Goal: Task Accomplishment & Management: Manage account settings

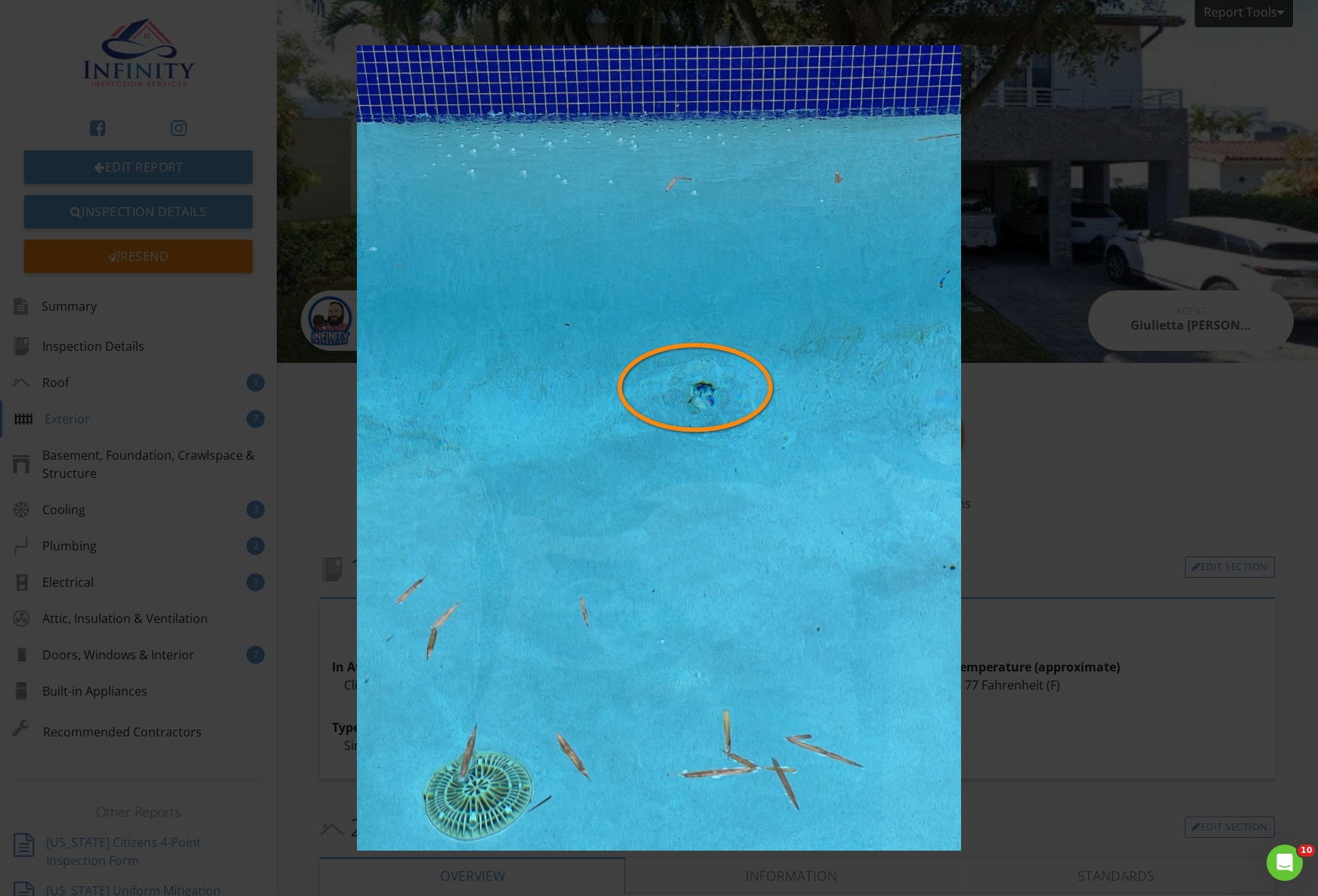
scroll to position [1501, 0]
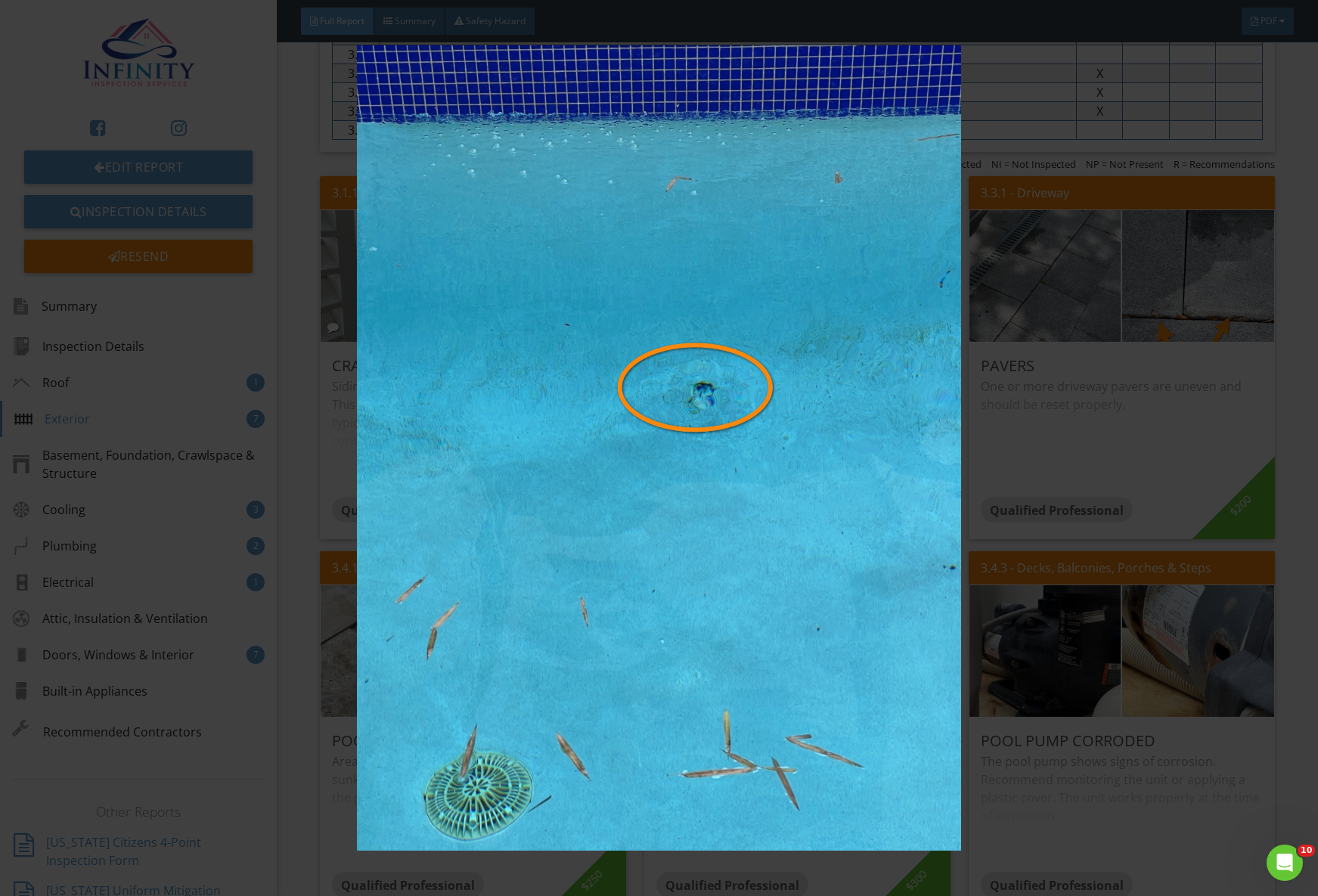
click at [165, 21] on div at bounding box center [659, 448] width 1318 height 896
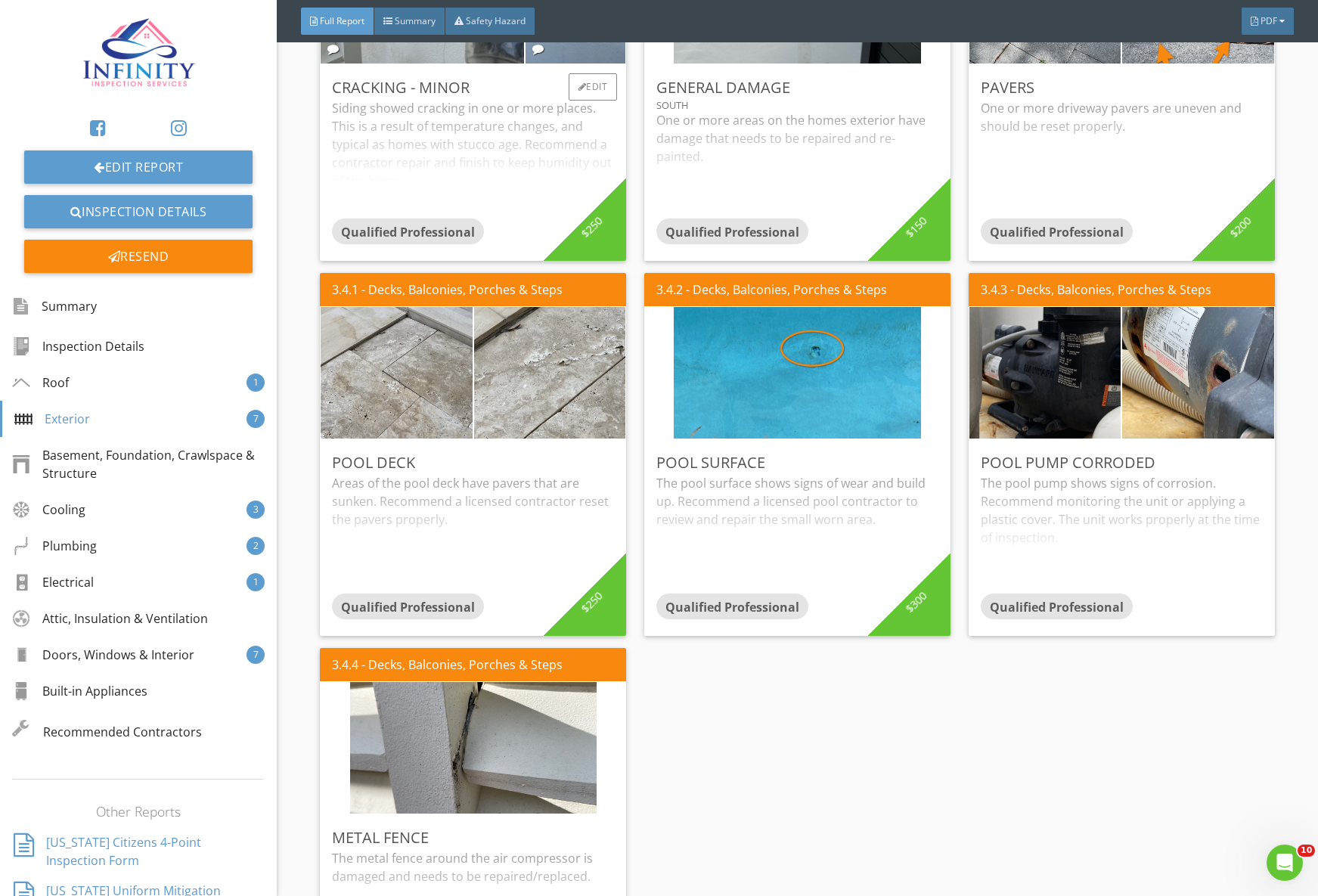
scroll to position [1829, 0]
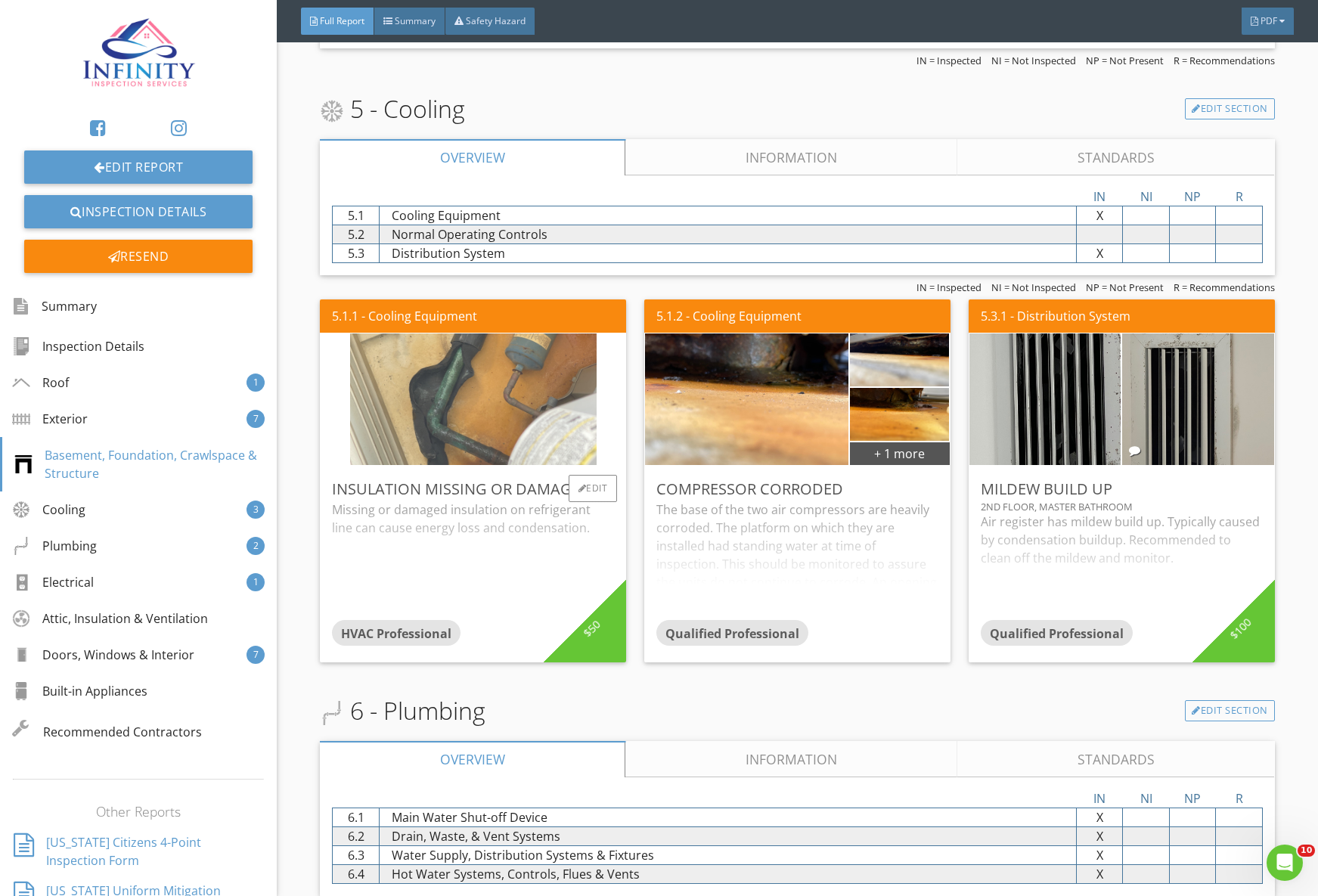
click at [458, 423] on img at bounding box center [473, 399] width 247 height 329
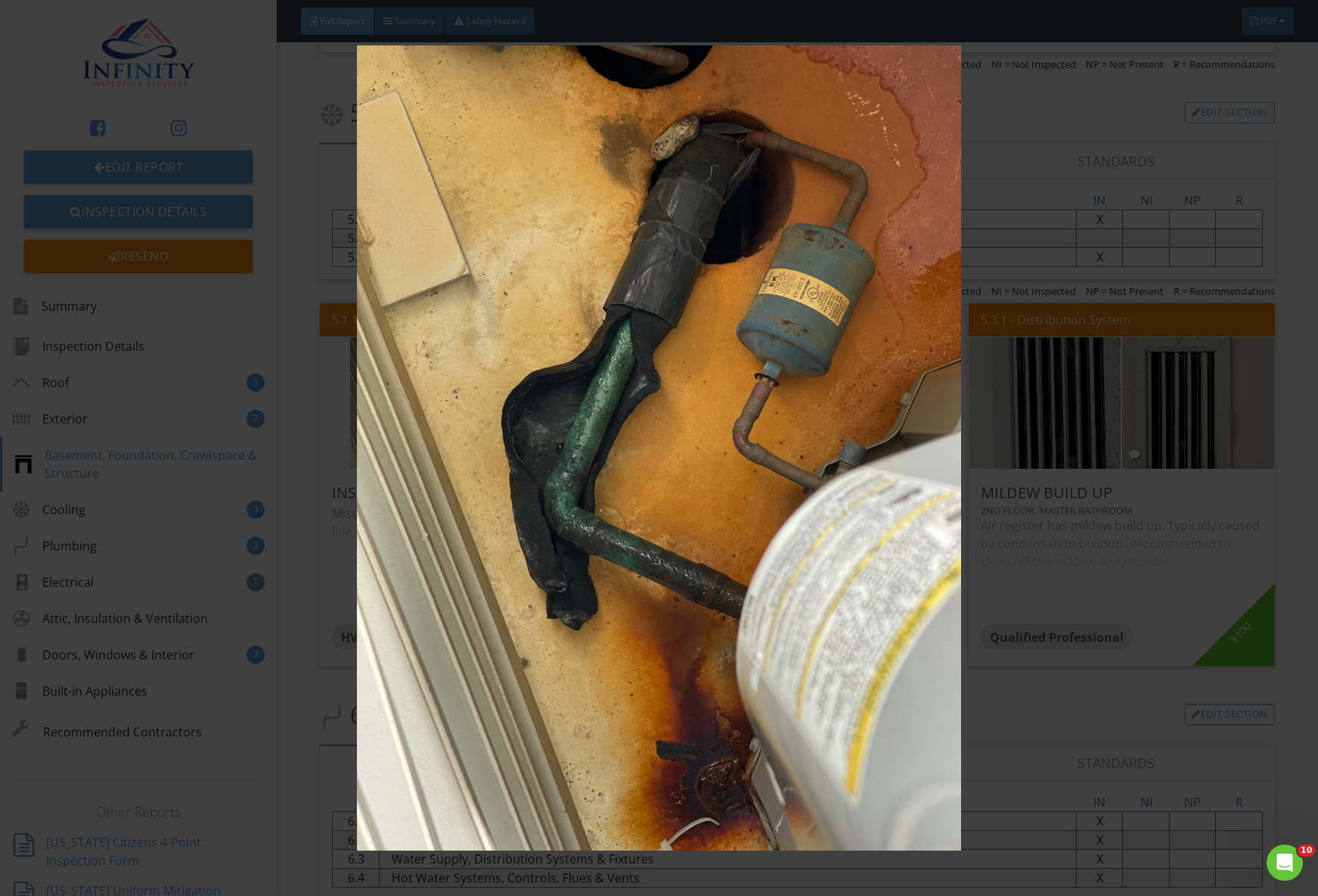
click at [92, 26] on div at bounding box center [659, 448] width 1318 height 896
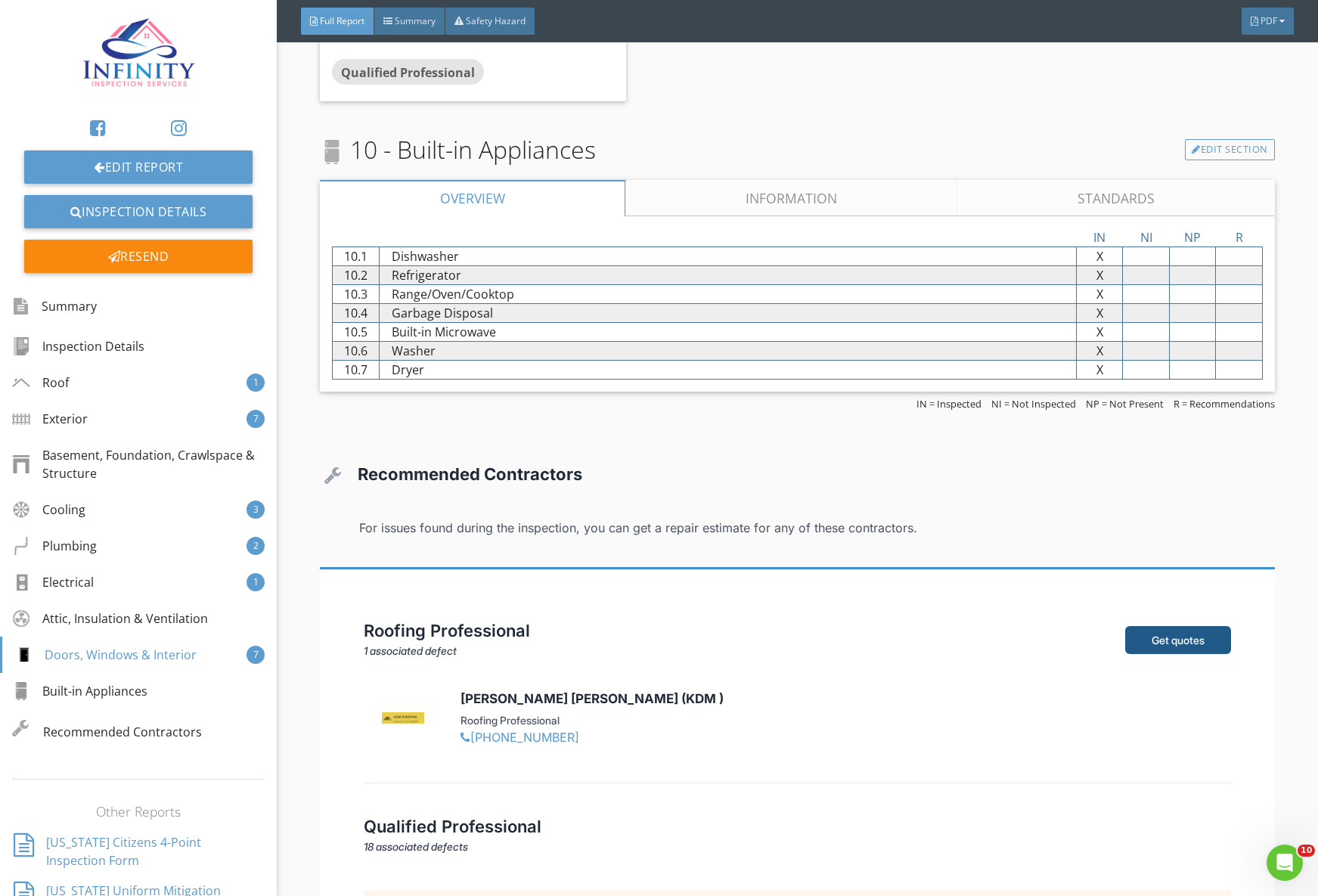
scroll to position [6429, 0]
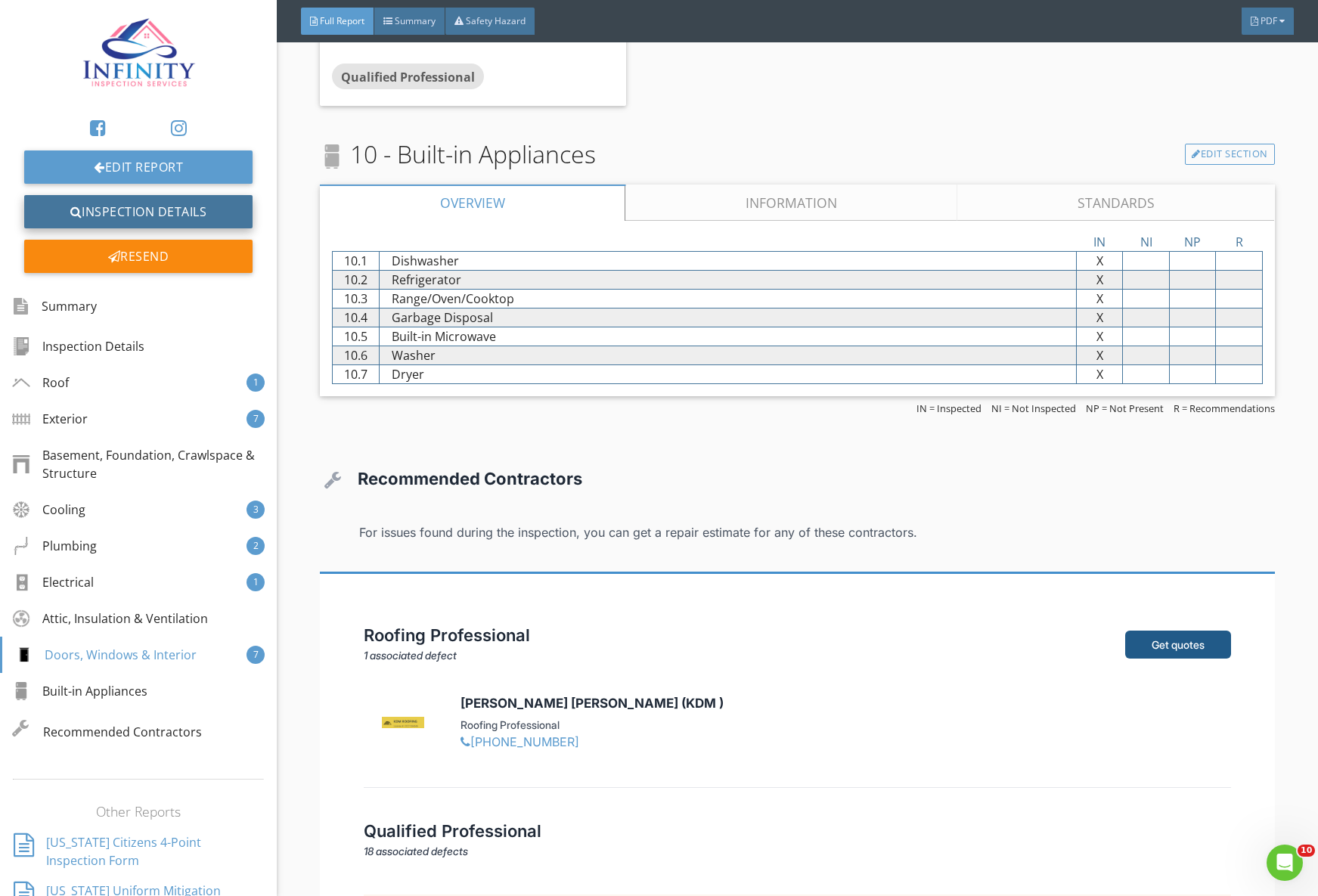
click at [133, 205] on link "Inspection Details" at bounding box center [138, 212] width 228 height 34
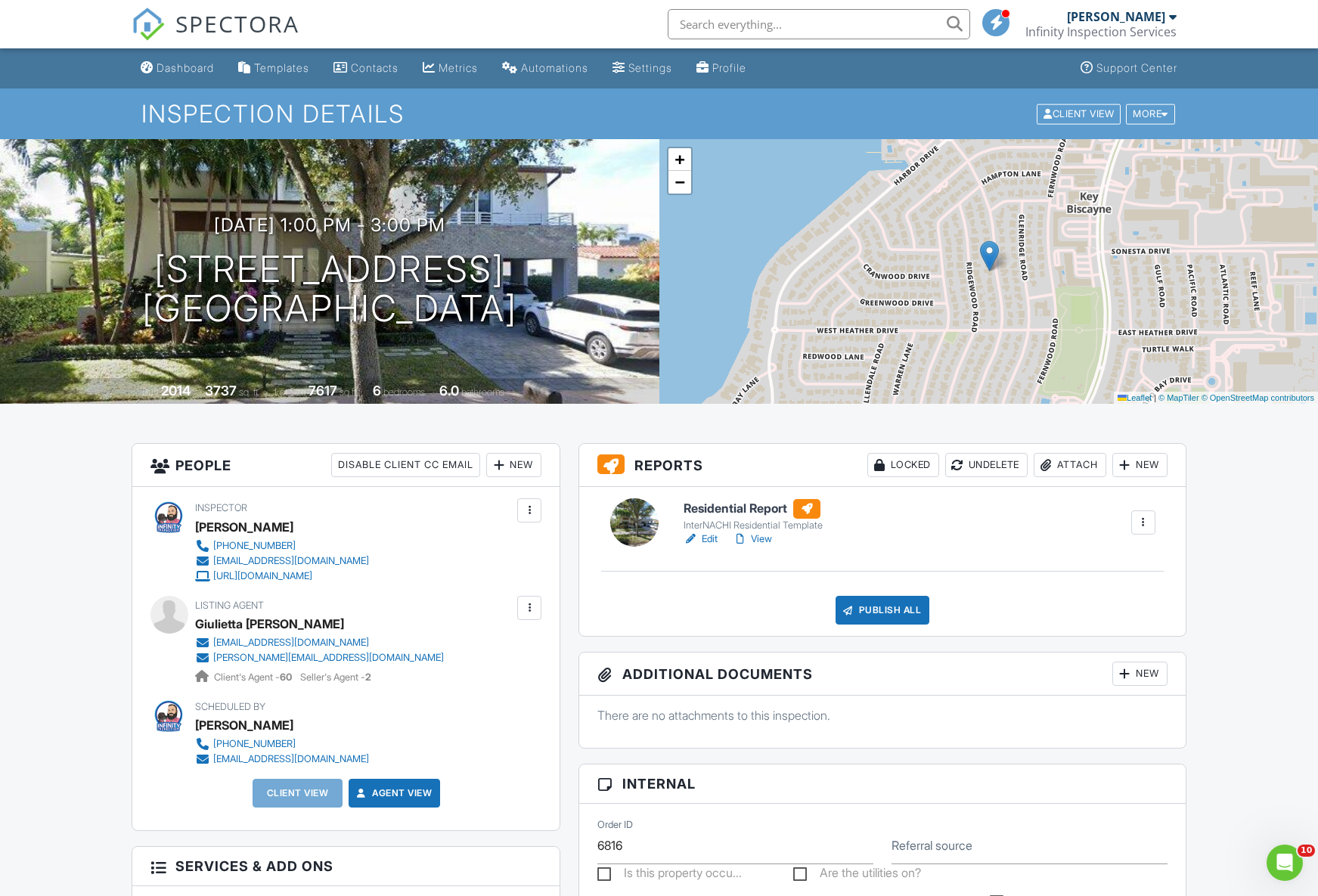
click at [495, 463] on div at bounding box center [498, 465] width 15 height 15
click at [544, 512] on li "Client" at bounding box center [568, 511] width 149 height 38
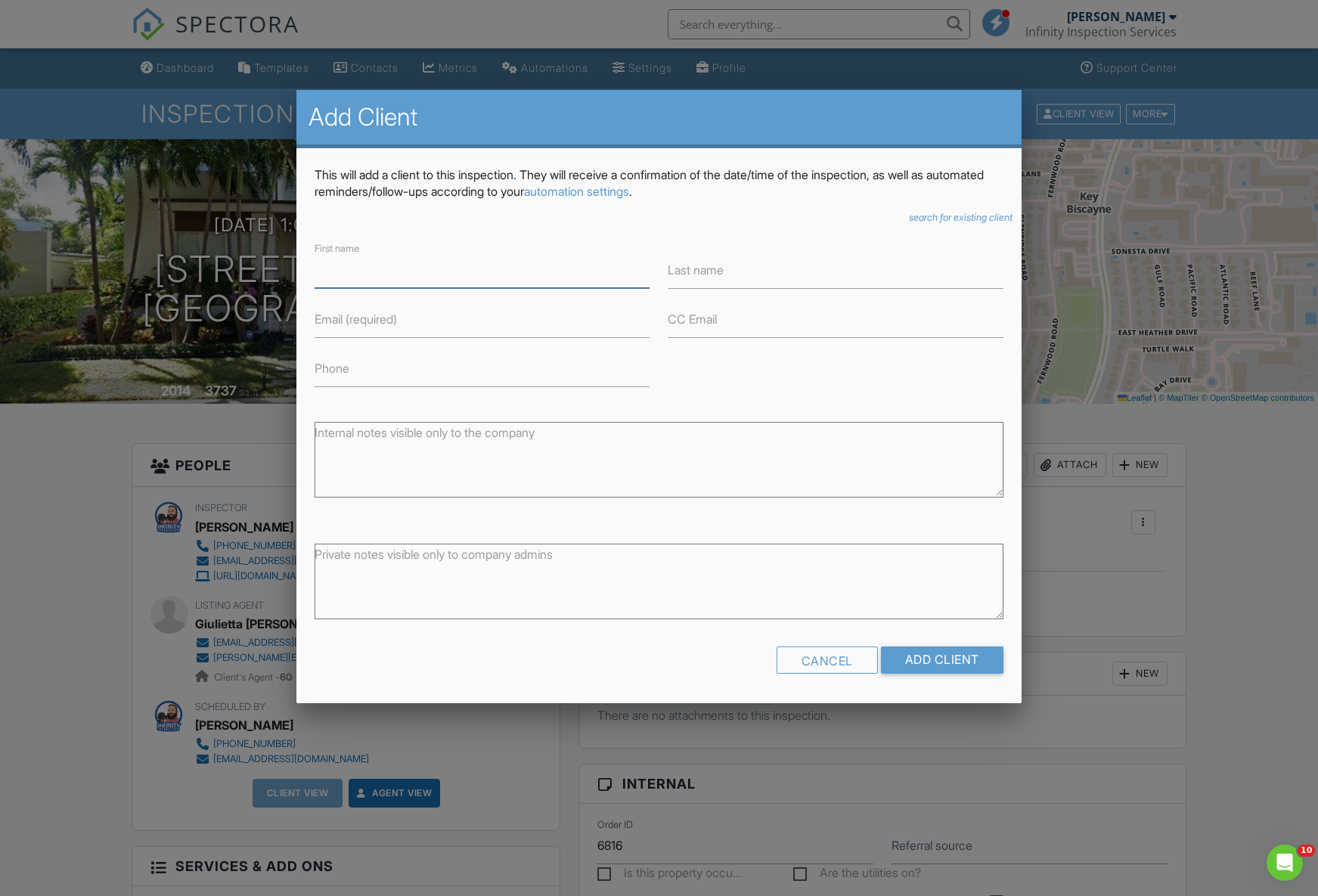
paste input "Yair Mayo"
click at [357, 270] on input "Yair Mayo" at bounding box center [482, 269] width 335 height 37
click at [357, 270] on input "[PERSON_NAME]" at bounding box center [482, 269] width 335 height 37
type input "Yair"
click at [716, 264] on label "Last name" at bounding box center [696, 269] width 55 height 17
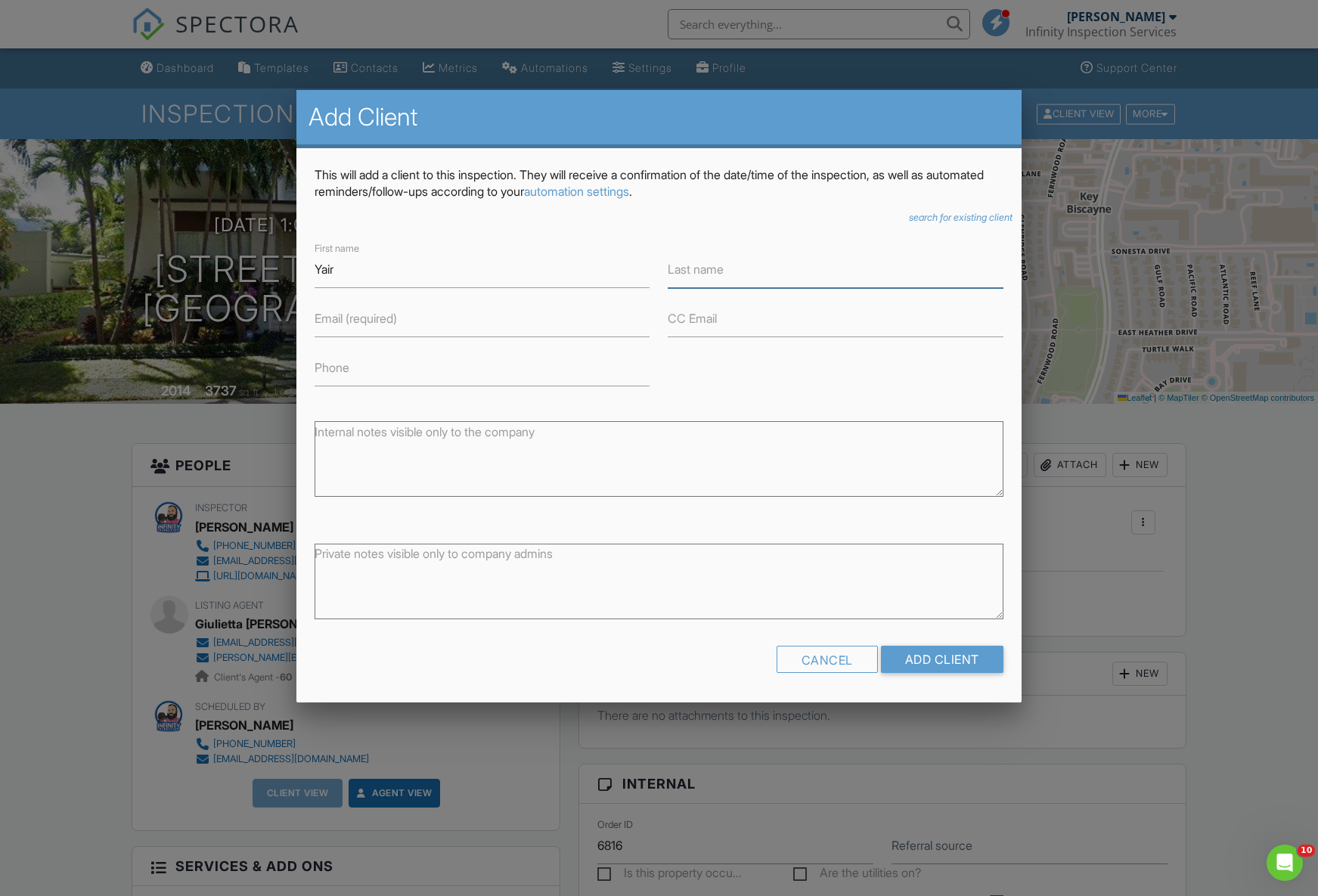
click at [716, 264] on input "Last name" at bounding box center [835, 269] width 335 height 37
paste input "Mayo"
type input "Mayo"
click at [435, 326] on input "Email (required)" at bounding box center [482, 318] width 335 height 37
paste input "[EMAIL_ADDRESS][DOMAIN_NAME]"
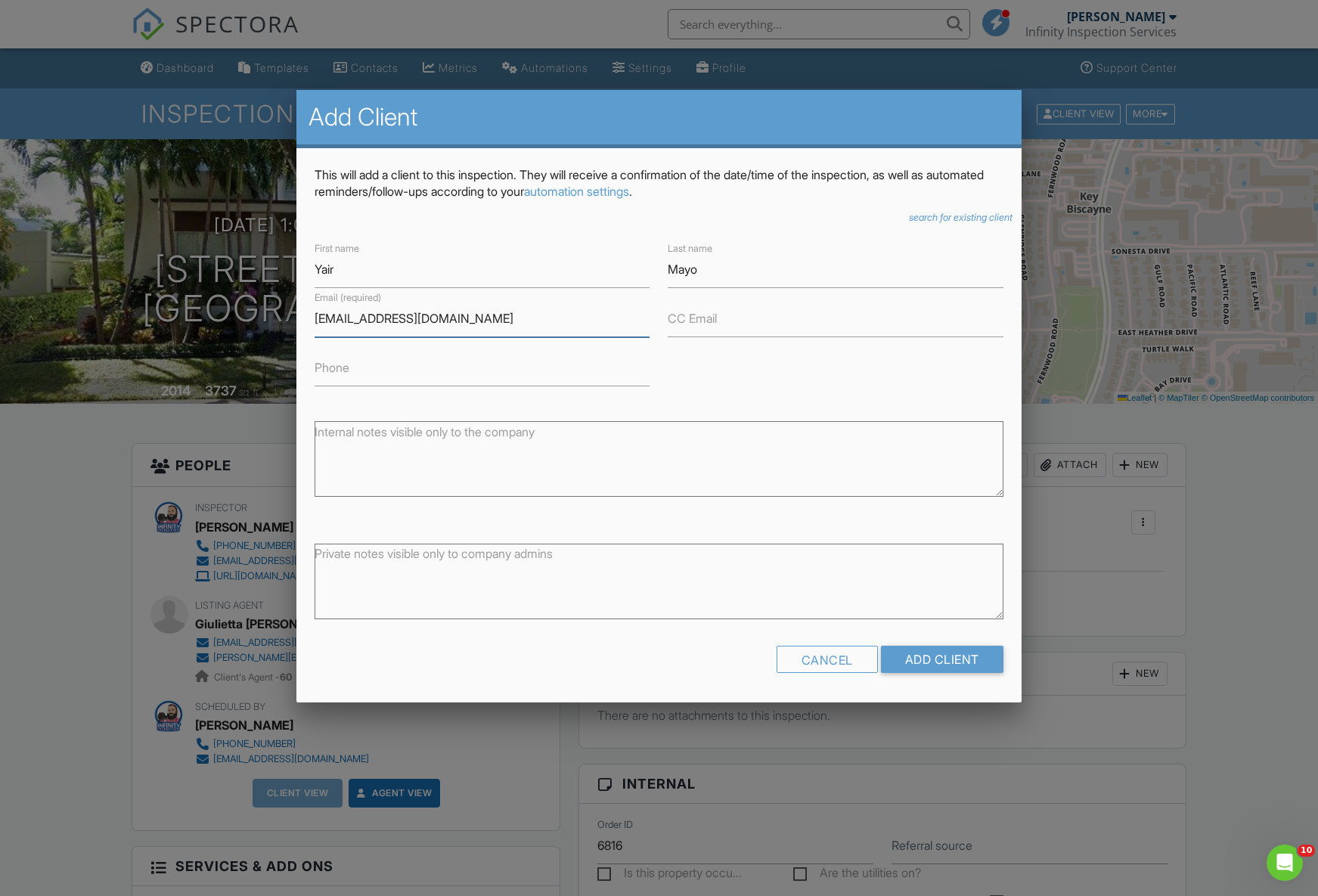
type input "[EMAIL_ADDRESS][DOMAIN_NAME]"
click at [758, 321] on input "CC Email" at bounding box center [835, 318] width 335 height 37
paste input "[EMAIL_ADDRESS][DOMAIN_NAME]"
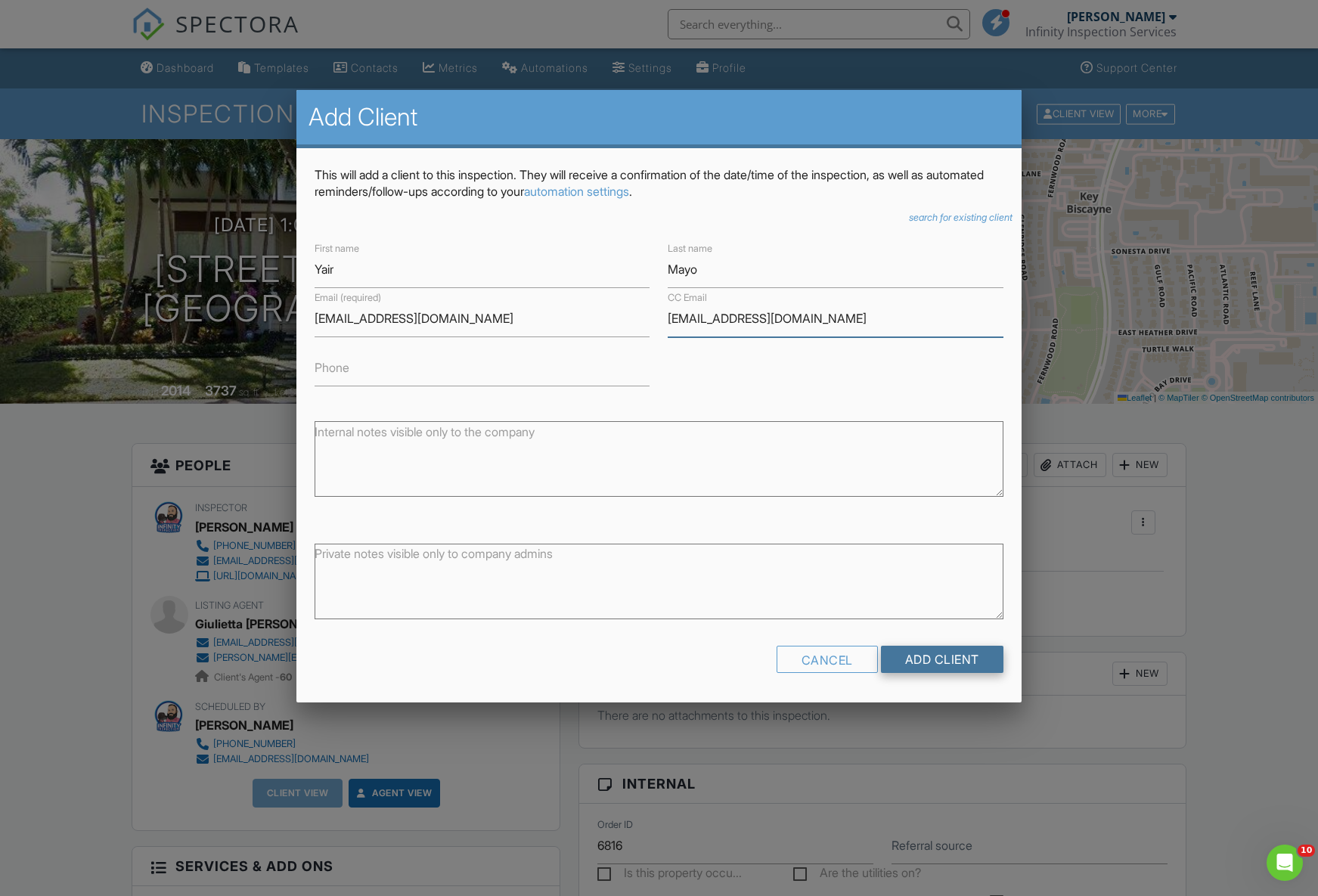
type input "[EMAIL_ADDRESS][DOMAIN_NAME]"
click at [947, 668] on input "Add Client" at bounding box center [942, 659] width 123 height 27
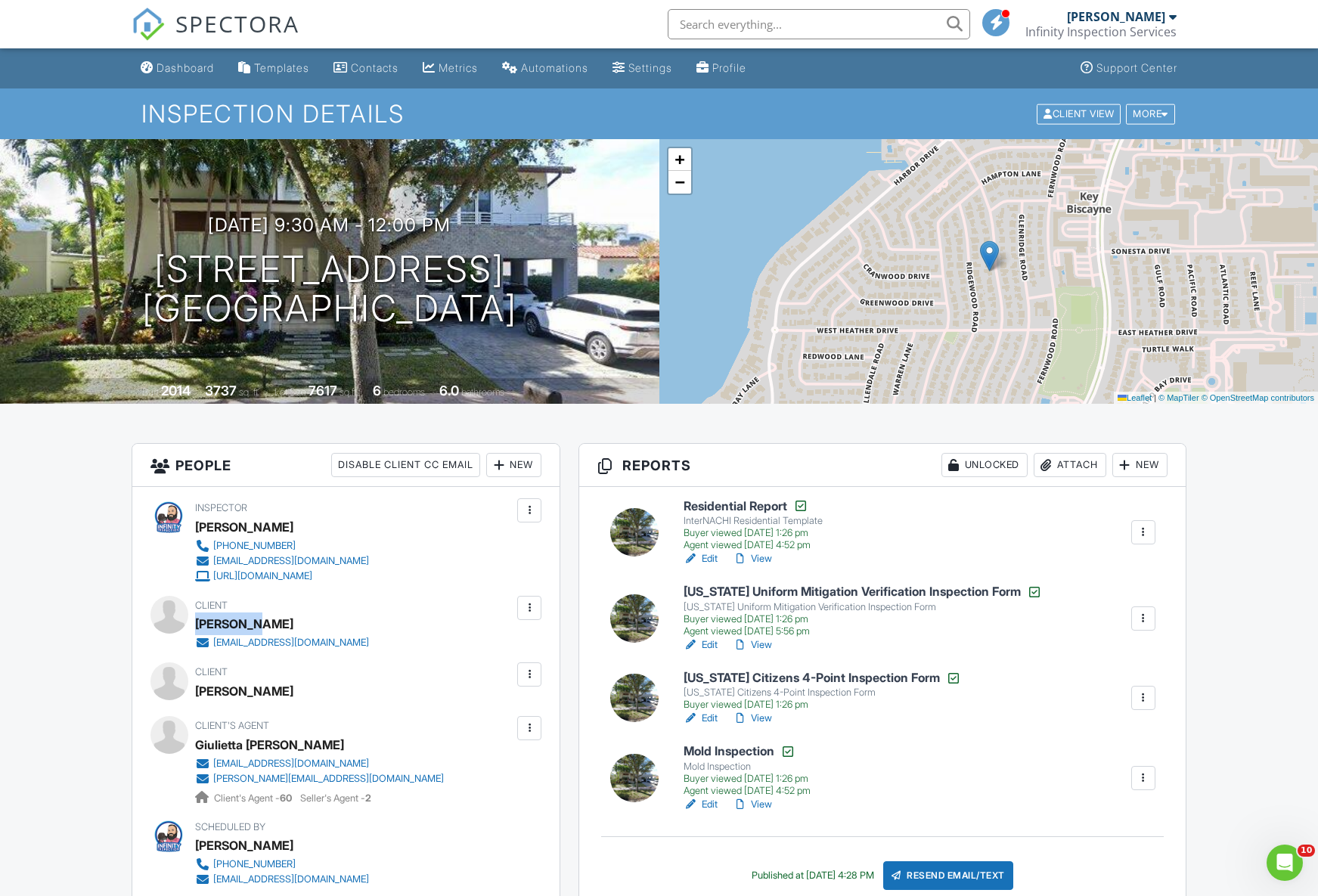
drag, startPoint x: 196, startPoint y: 623, endPoint x: 257, endPoint y: 624, distance: 61.0
click at [257, 624] on div "Yair Mayo" at bounding box center [288, 623] width 186 height 23
copy div "[PERSON_NAME]"
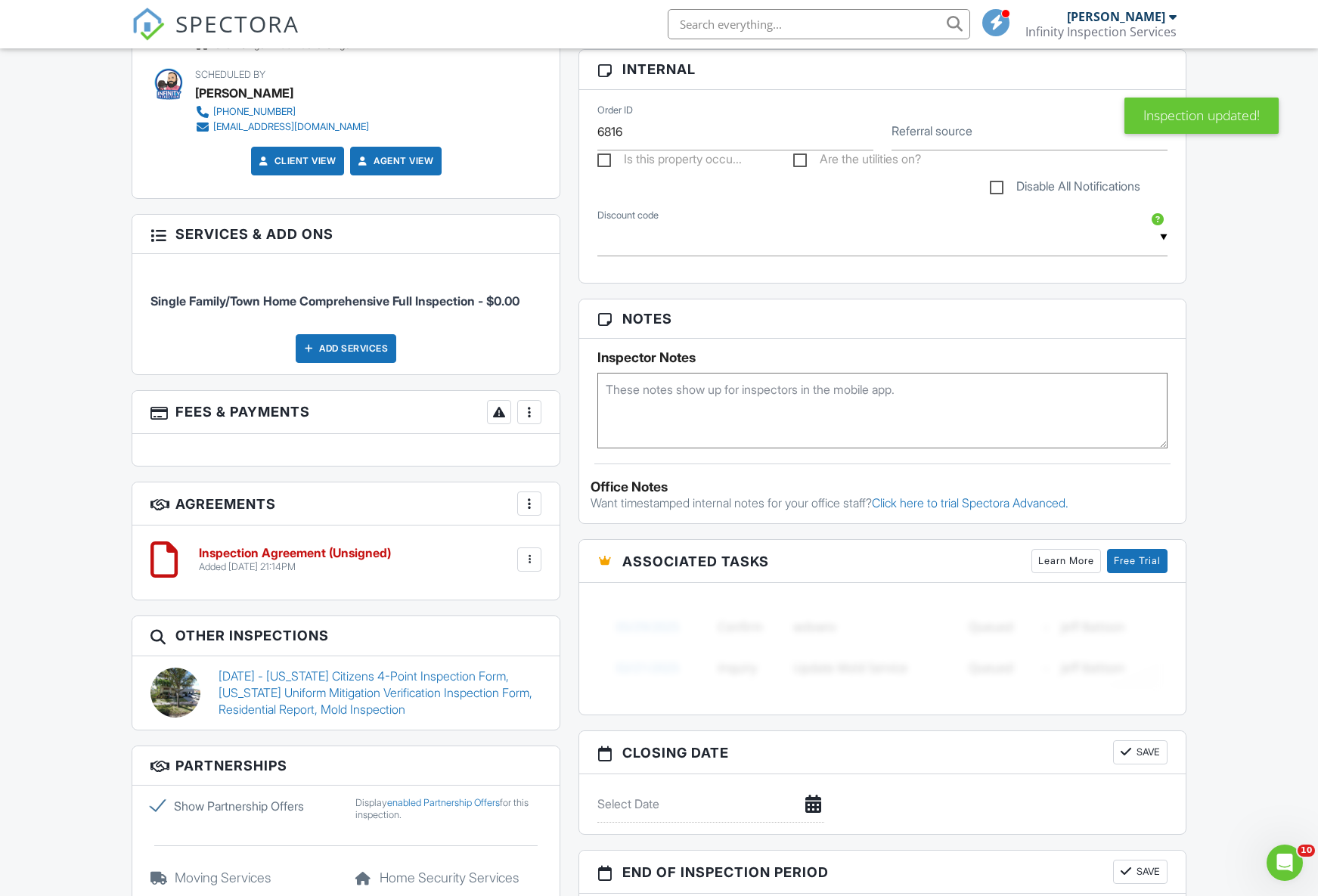
click at [531, 560] on div at bounding box center [529, 559] width 15 height 15
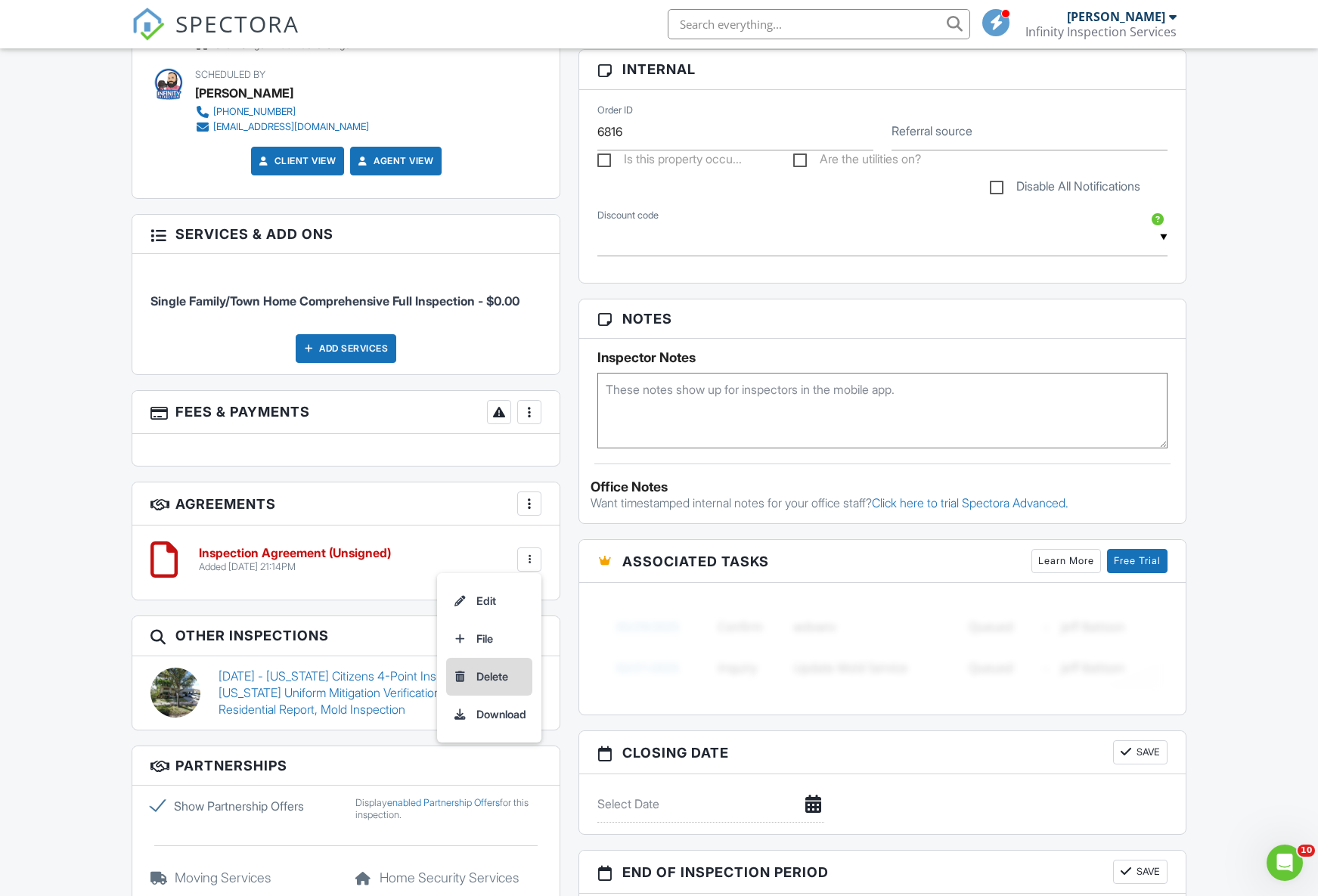
click at [483, 675] on li "Delete" at bounding box center [489, 677] width 86 height 38
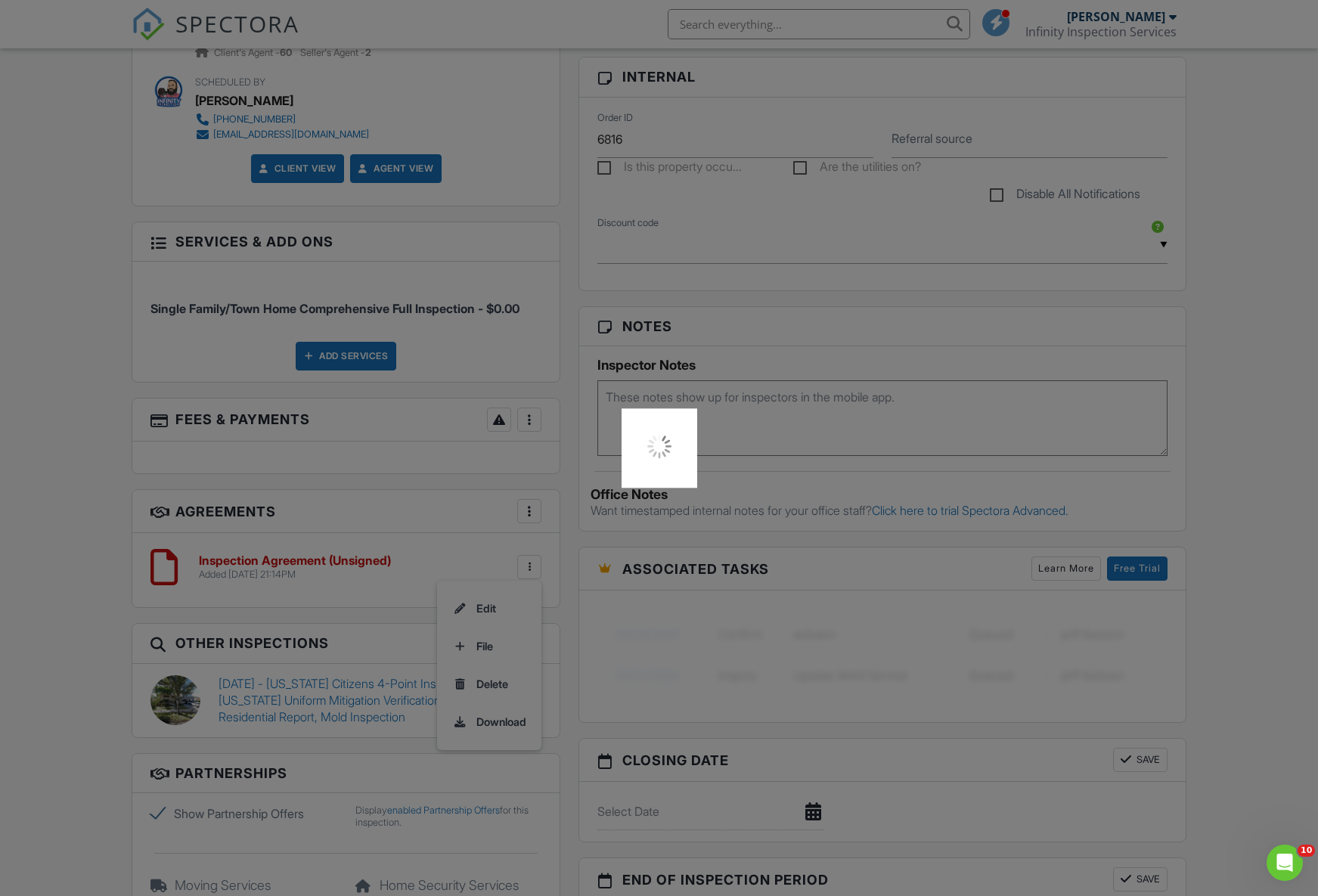
scroll to position [863, 0]
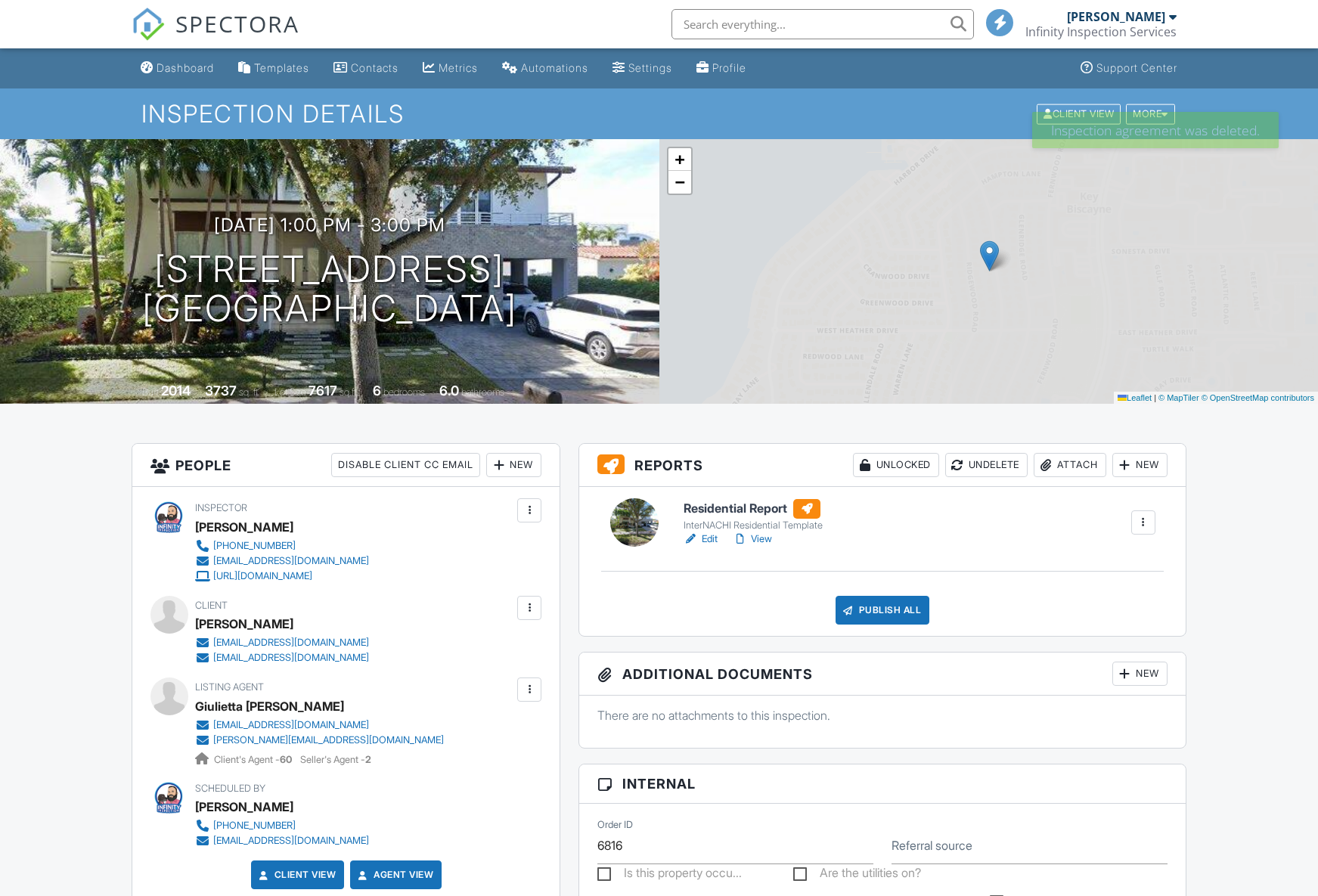
click at [868, 608] on div "Publish All" at bounding box center [882, 610] width 94 height 29
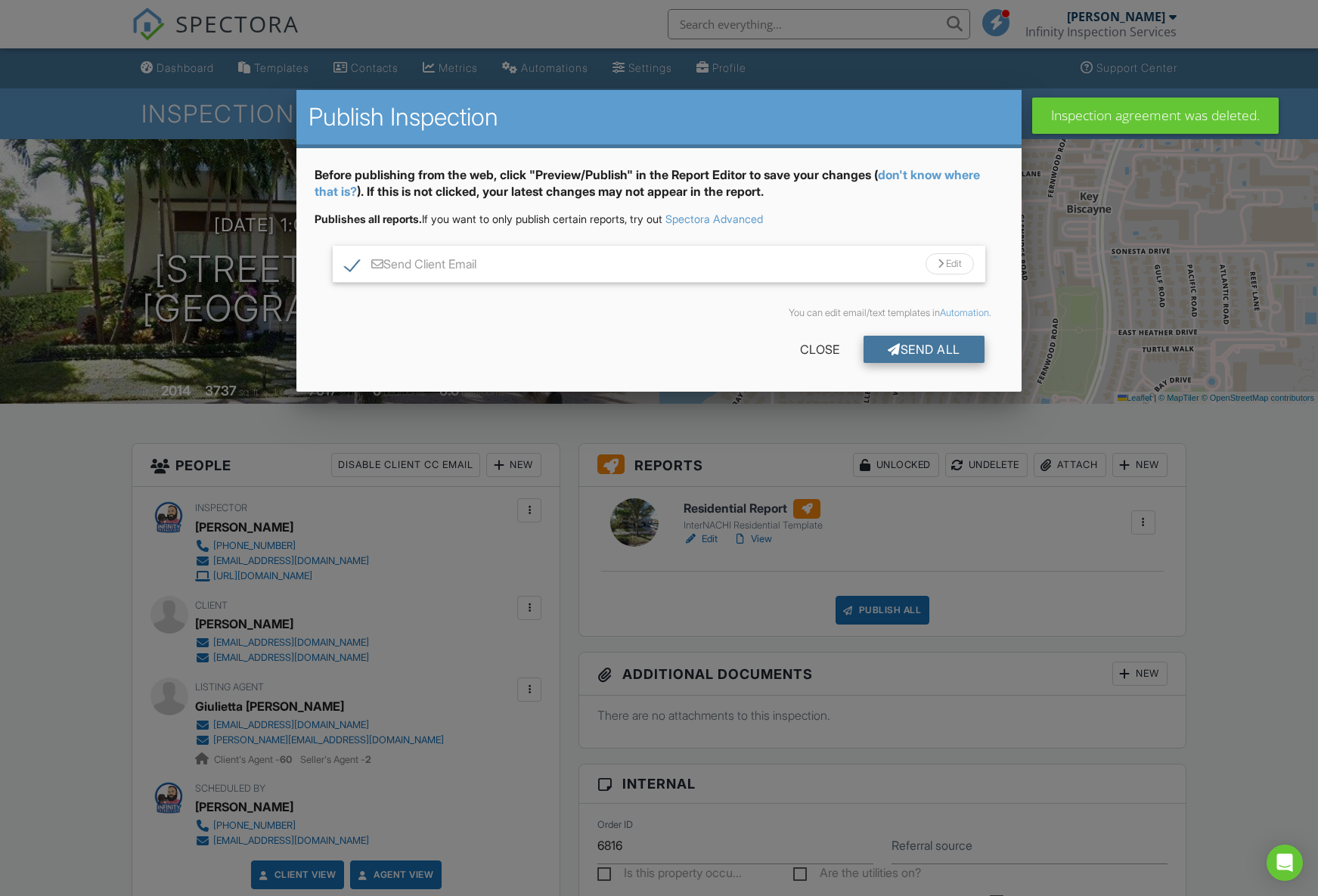
click at [899, 346] on div "Send All" at bounding box center [924, 349] width 121 height 27
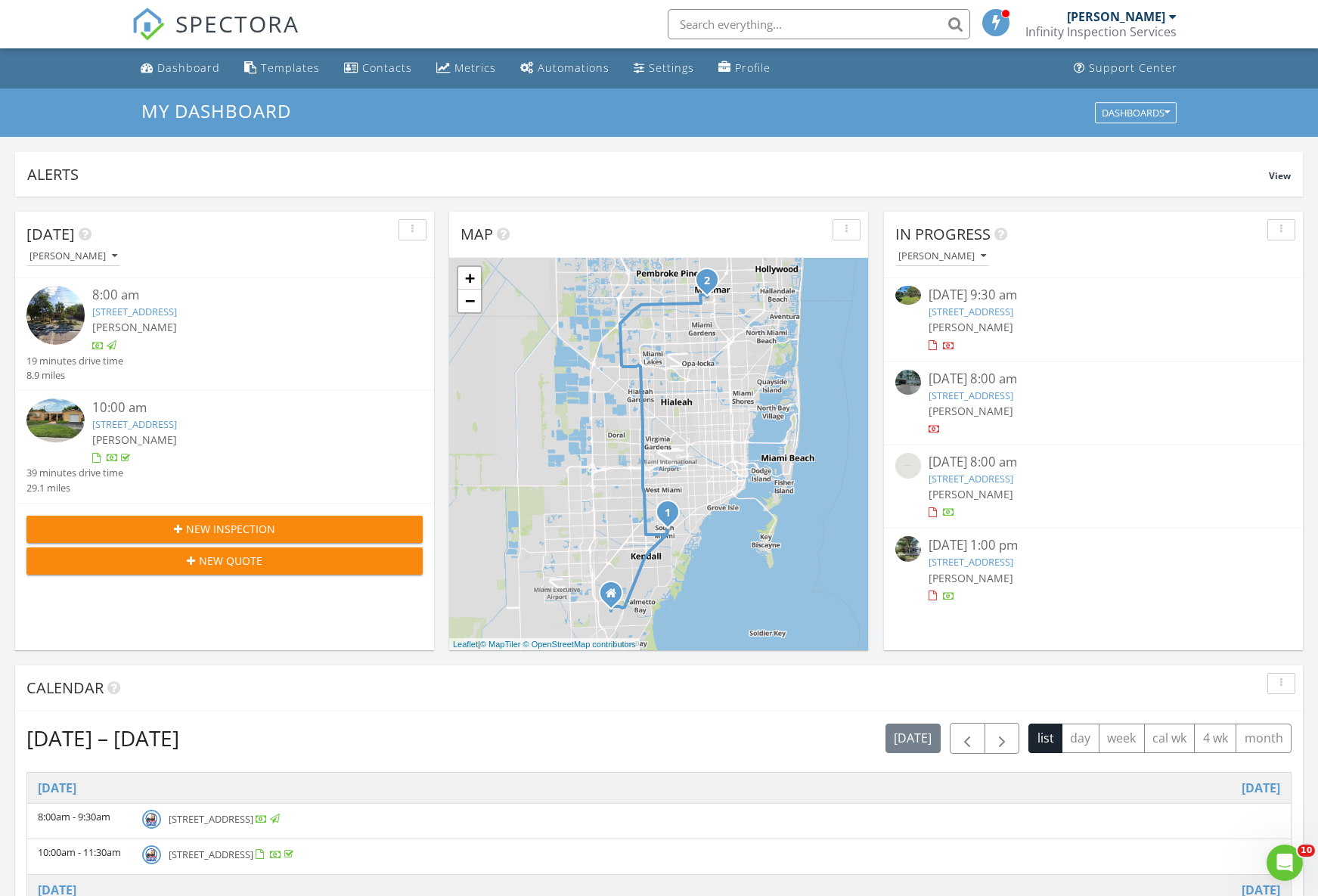
scroll to position [1378, 1319]
click at [162, 58] on link "Dashboard" at bounding box center [180, 68] width 91 height 28
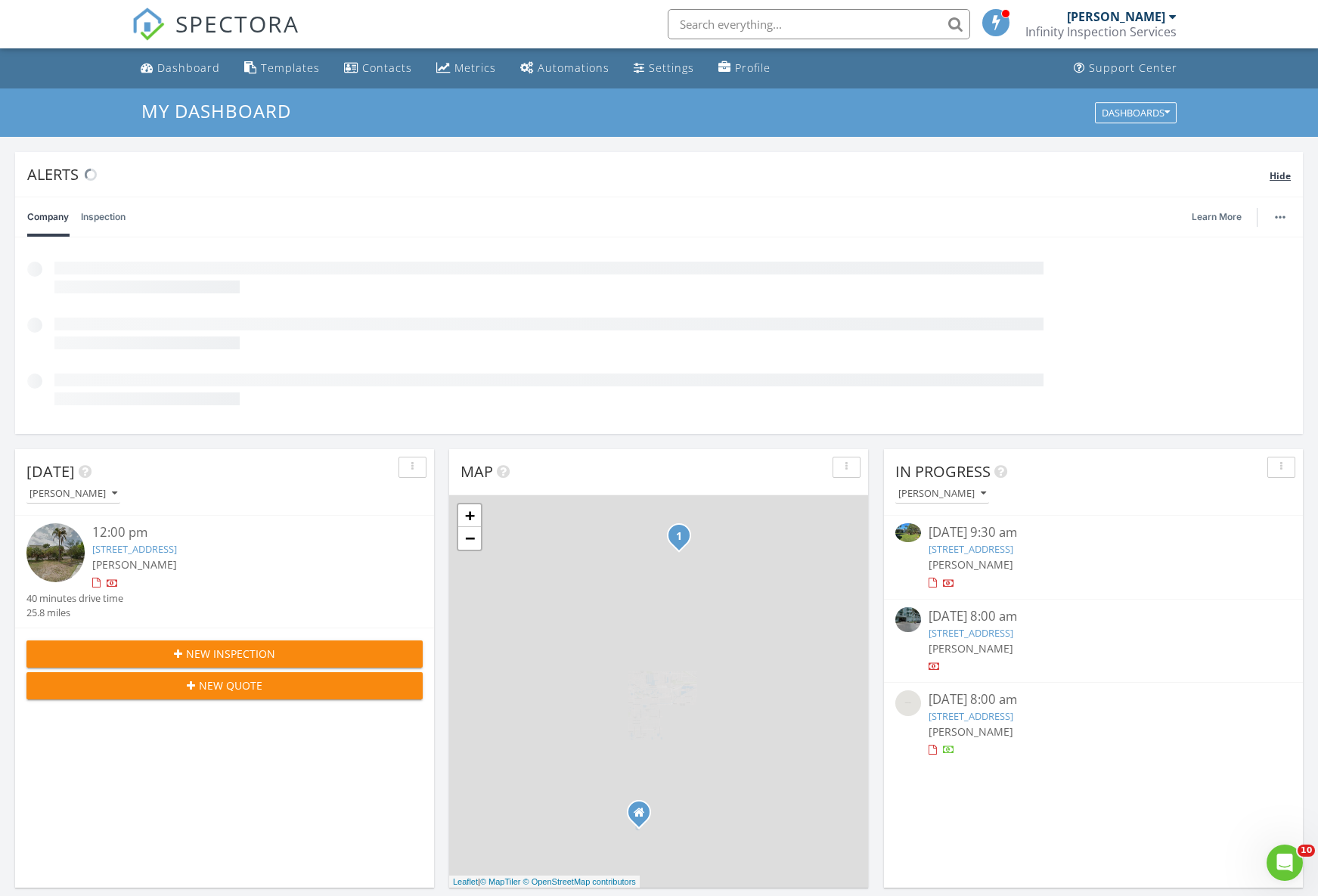
scroll to position [1378, 1319]
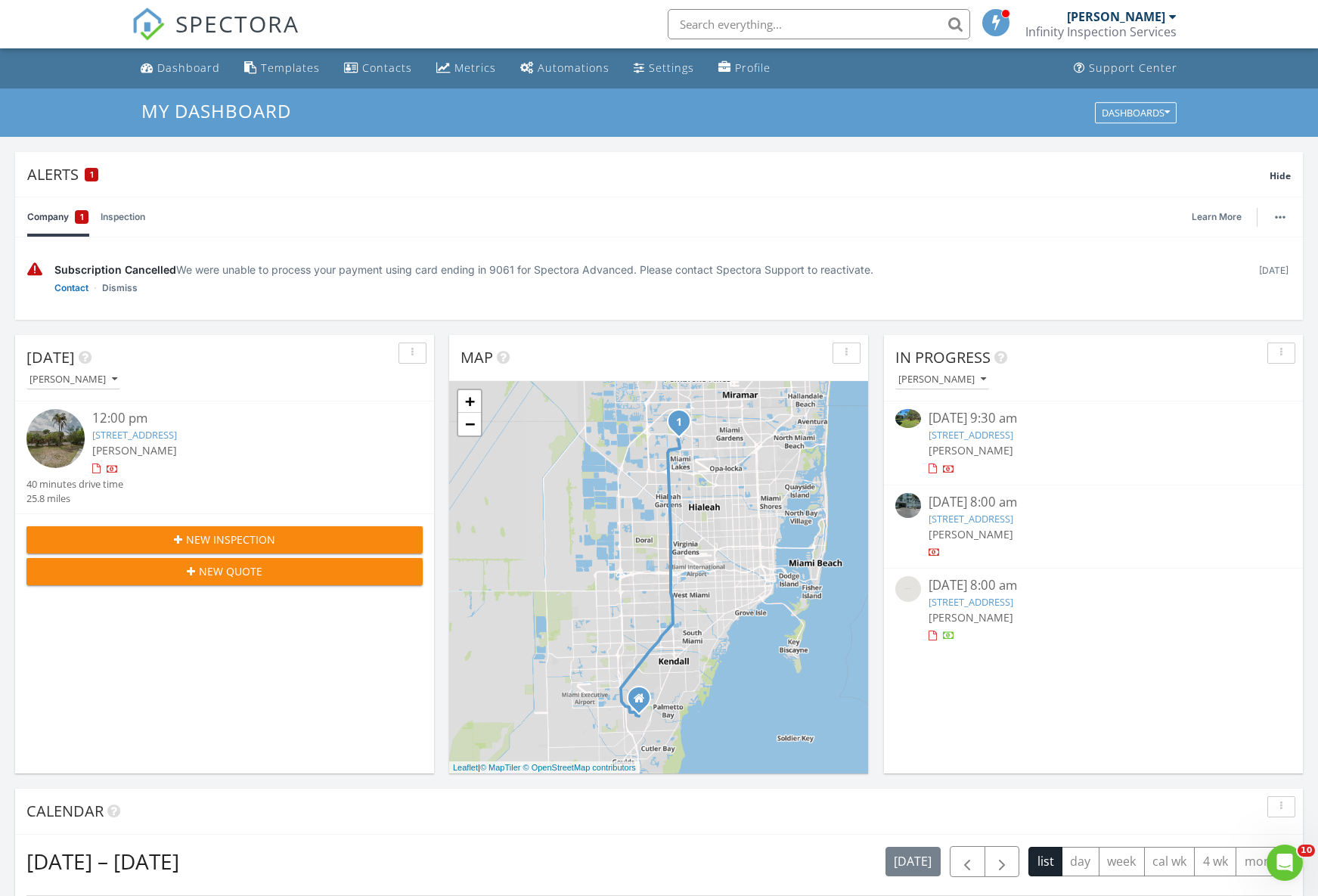
click at [244, 541] on span "New Inspection" at bounding box center [231, 539] width 89 height 16
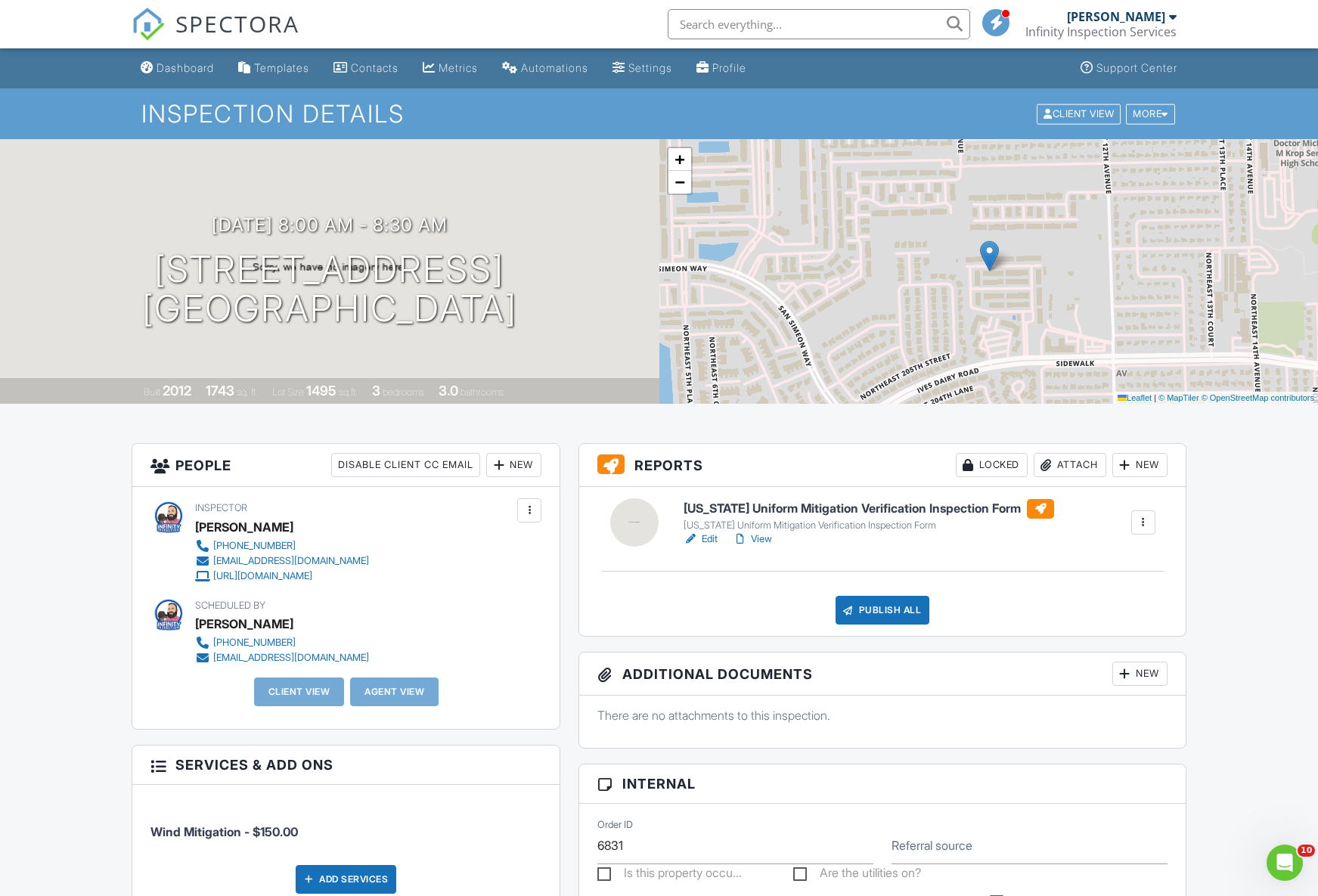
click at [701, 537] on link "Edit" at bounding box center [701, 538] width 34 height 15
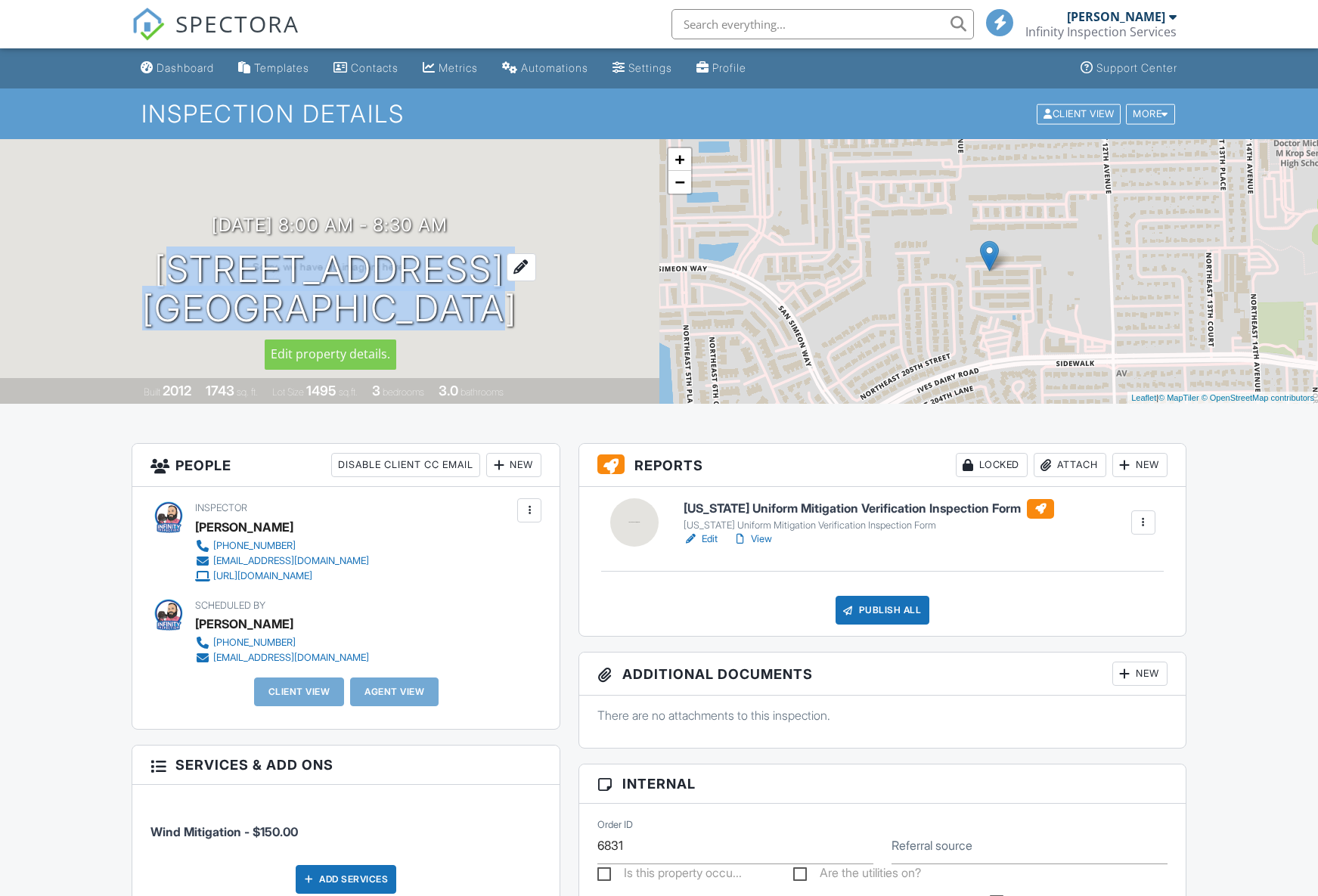
click at [474, 314] on div "[DATE] 8:00 am - 8:30 am [STREET_ADDRESS] [GEOGRAPHIC_DATA], FL 33179" at bounding box center [329, 272] width 659 height 114
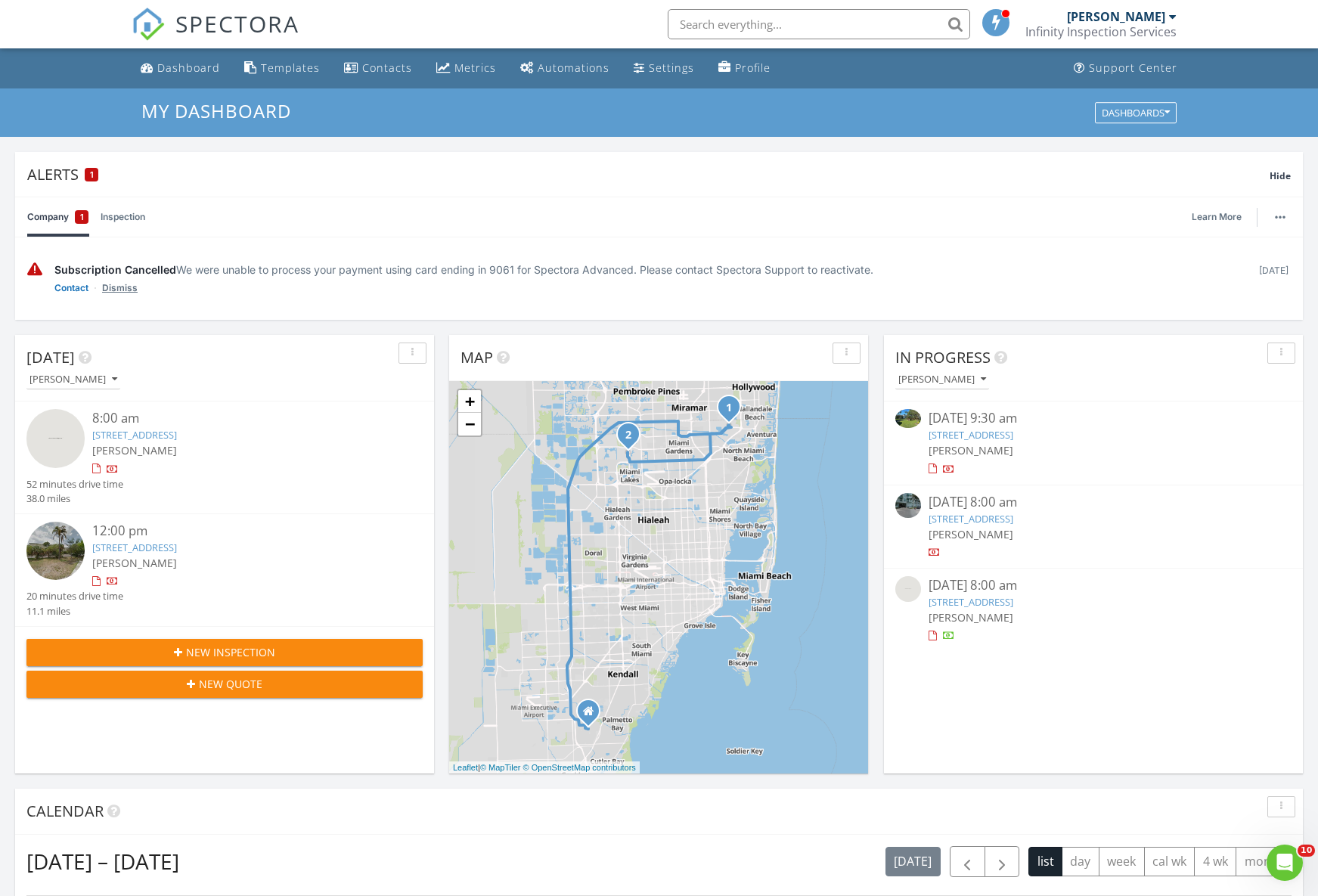
click at [119, 290] on link "Dismiss" at bounding box center [120, 287] width 36 height 15
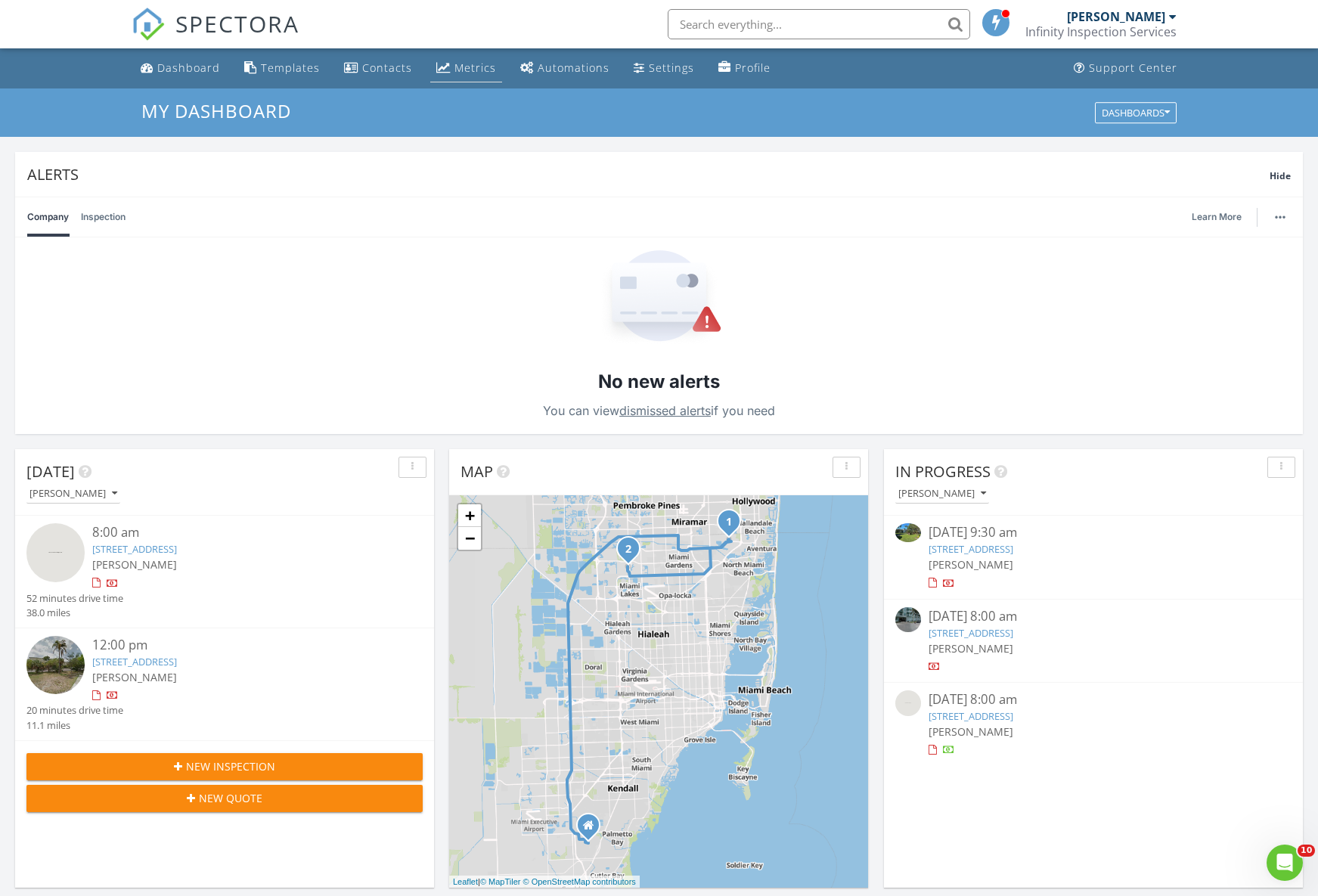
click at [471, 72] on div "Metrics" at bounding box center [476, 67] width 42 height 14
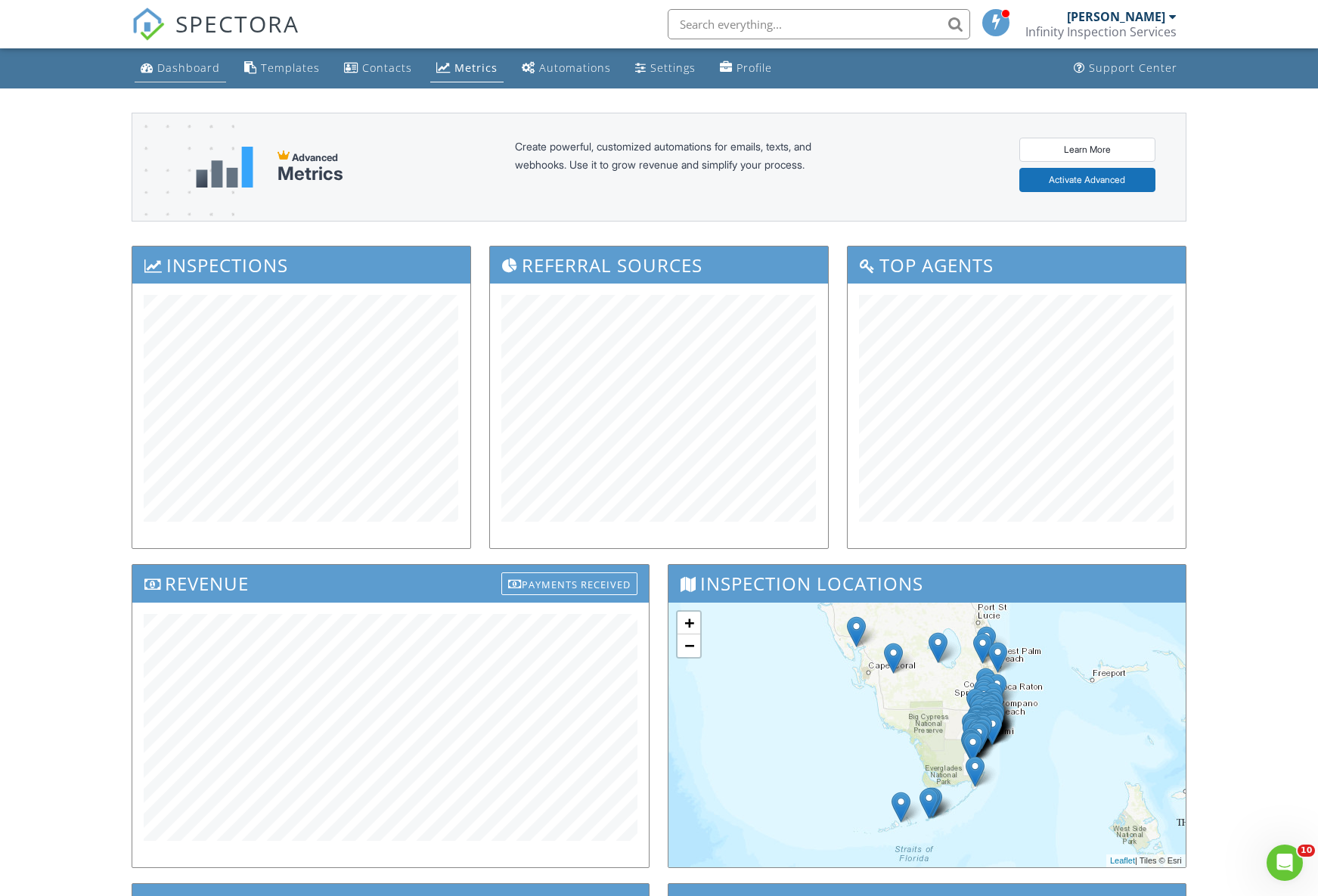
click at [163, 75] on link "Dashboard" at bounding box center [180, 68] width 91 height 28
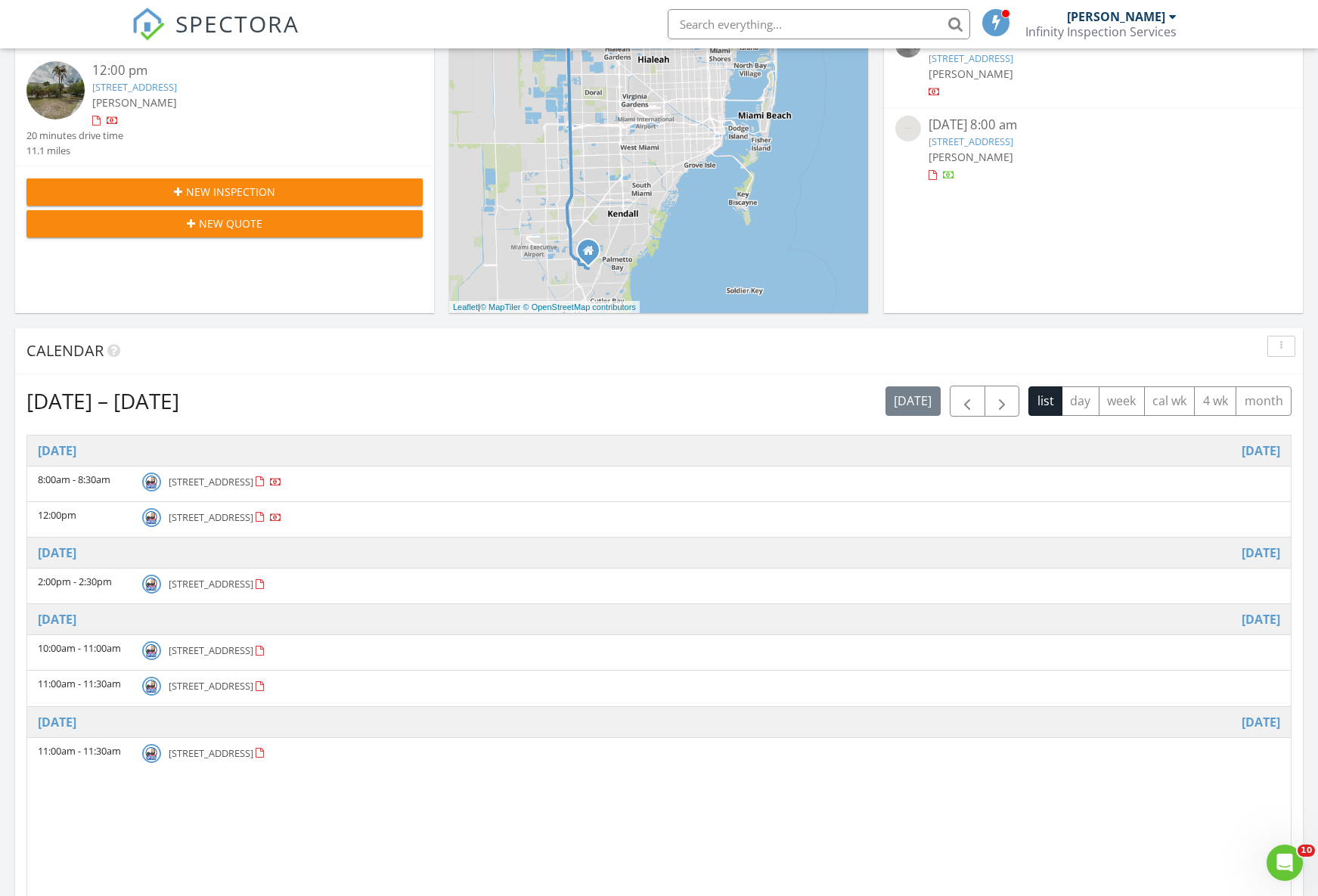
scroll to position [479, 0]
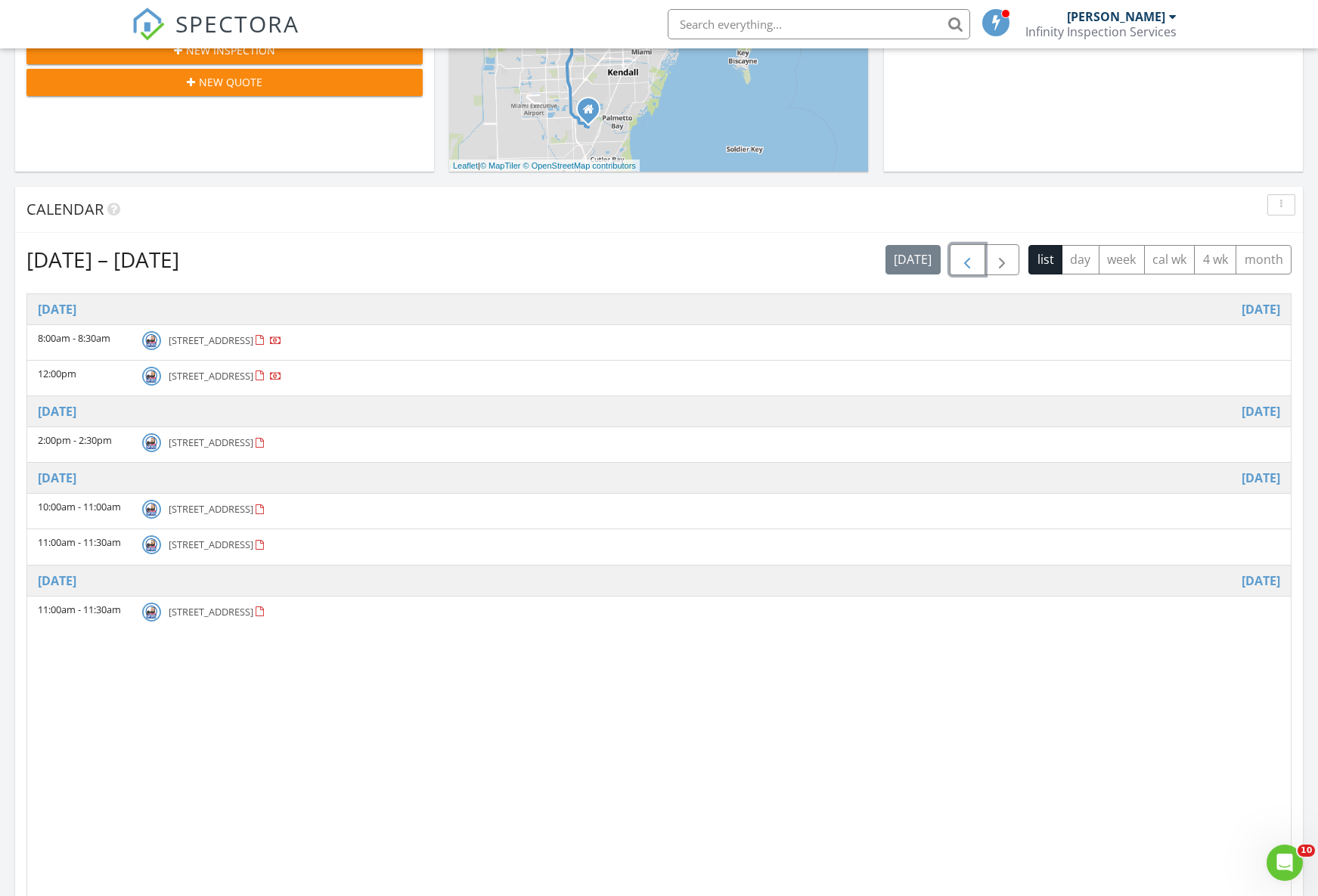
click at [965, 260] on span "button" at bounding box center [967, 260] width 18 height 18
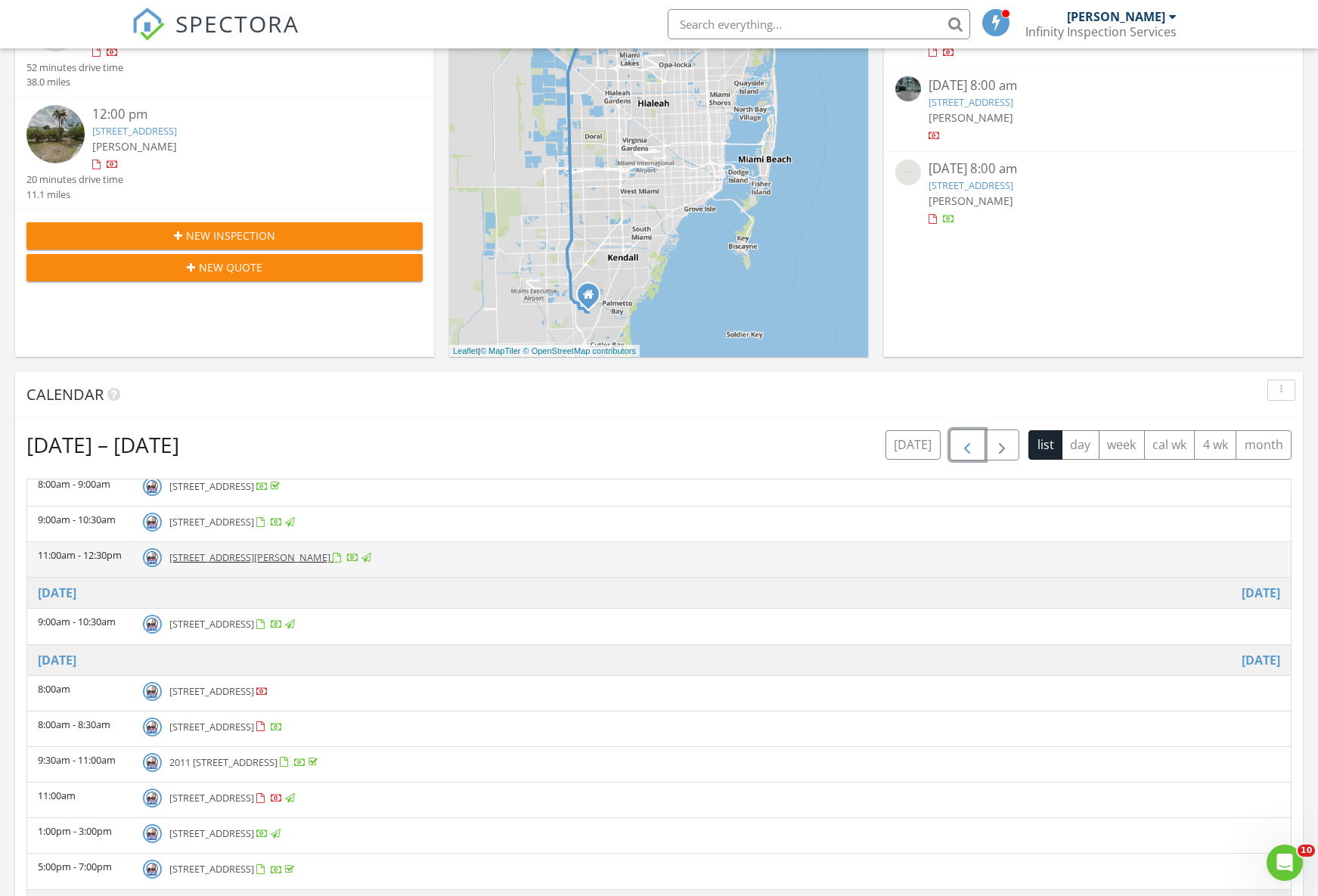
scroll to position [335, 0]
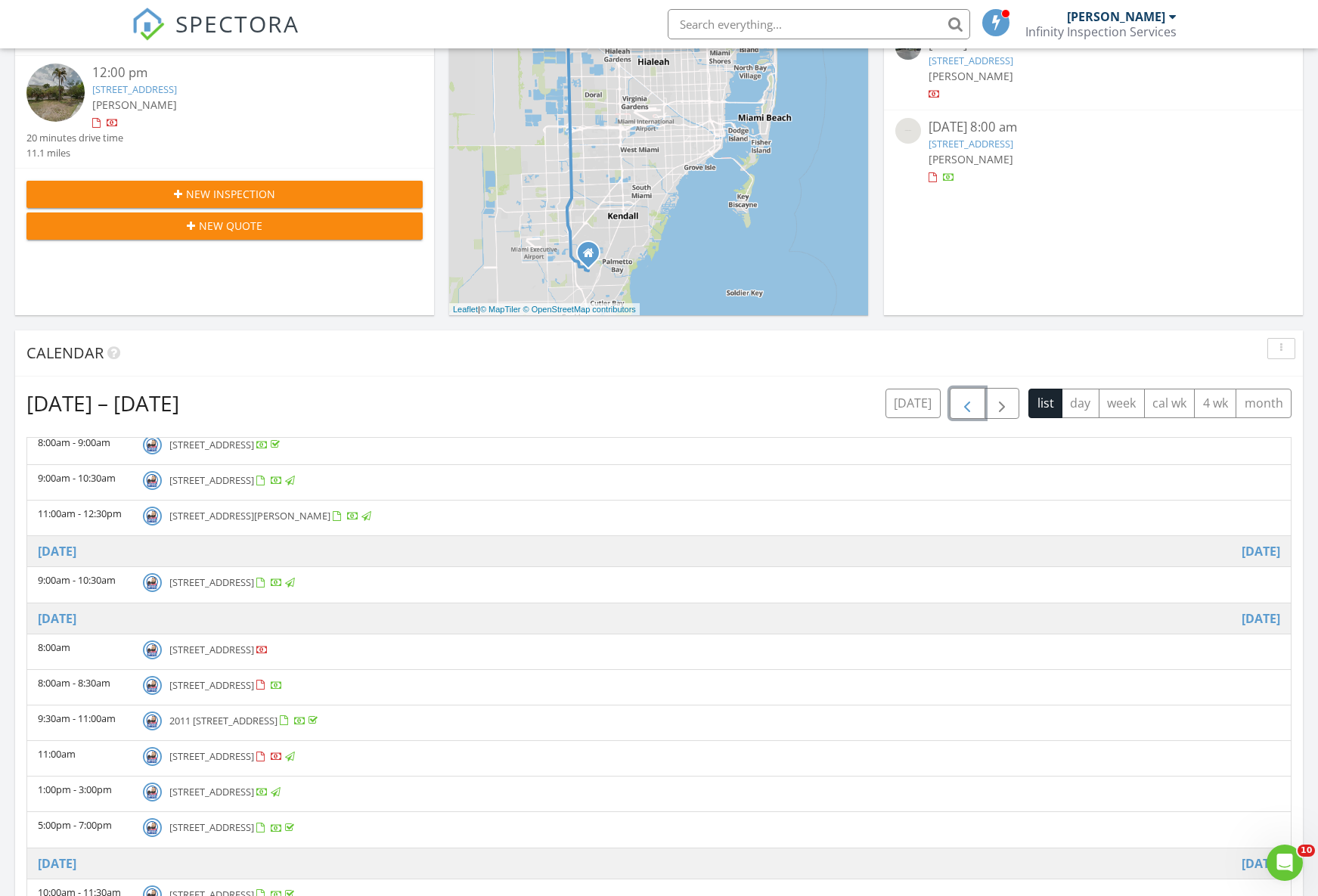
click at [960, 406] on span "button" at bounding box center [967, 403] width 18 height 18
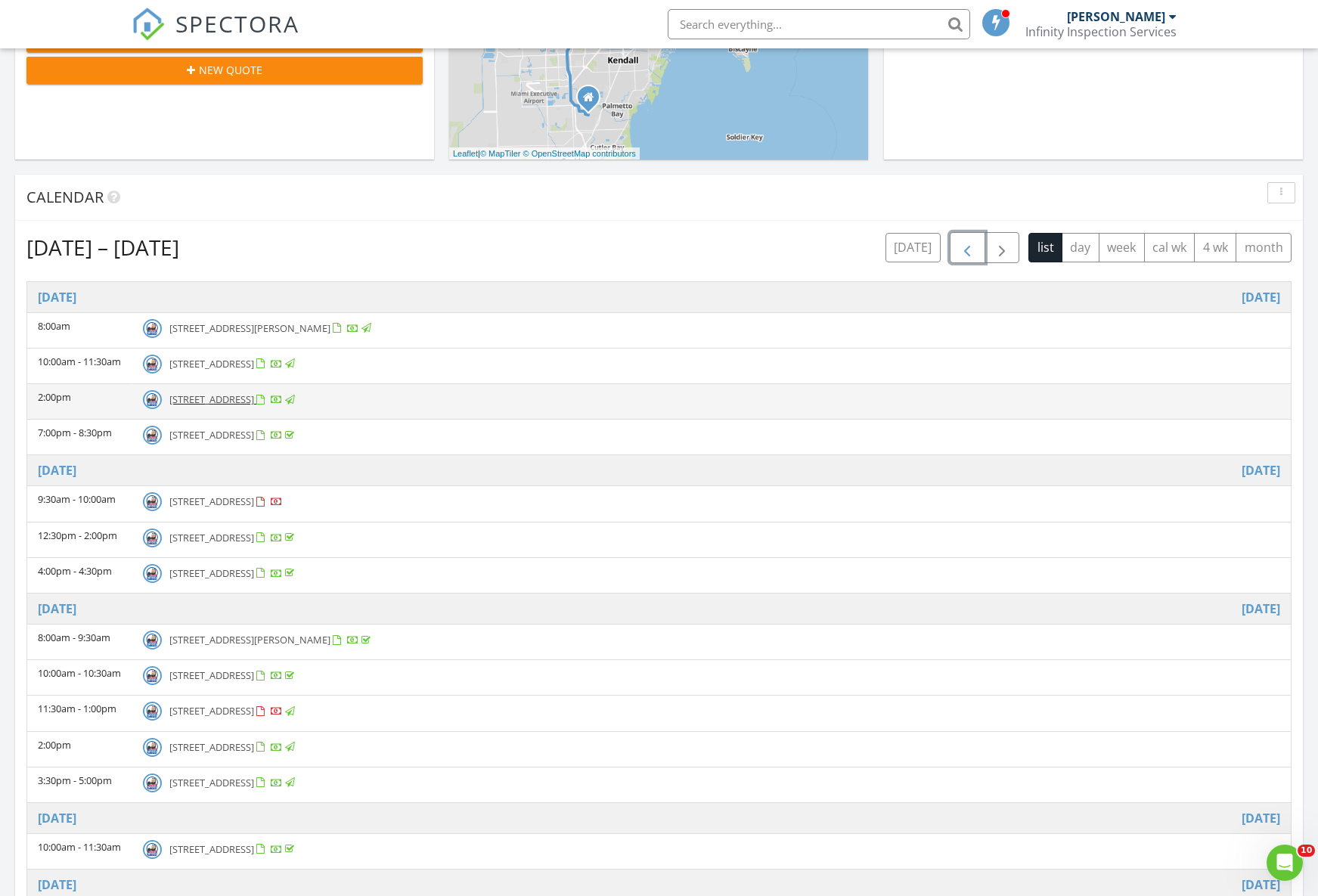
scroll to position [369, 0]
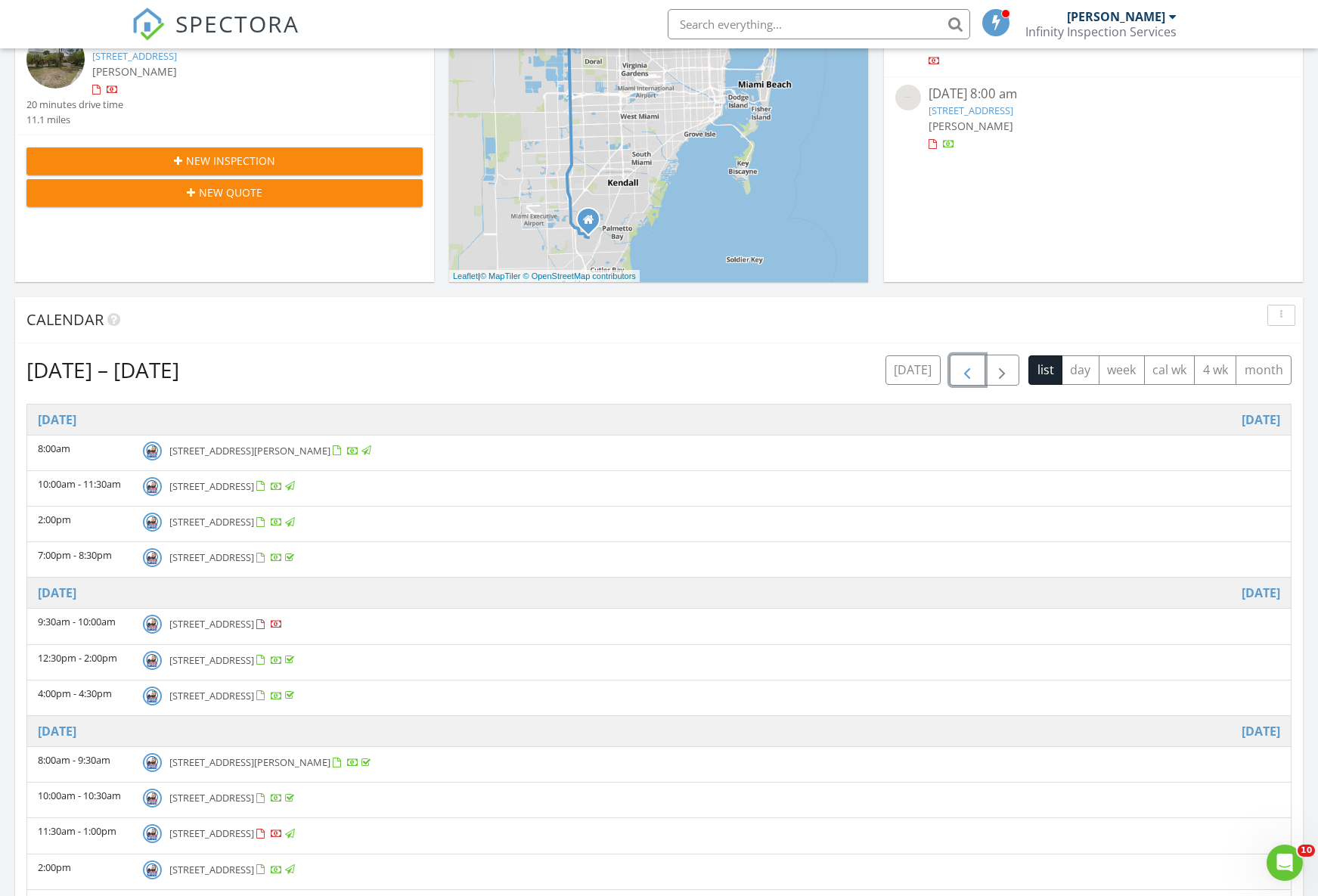
click at [977, 373] on button "button" at bounding box center [967, 370] width 36 height 31
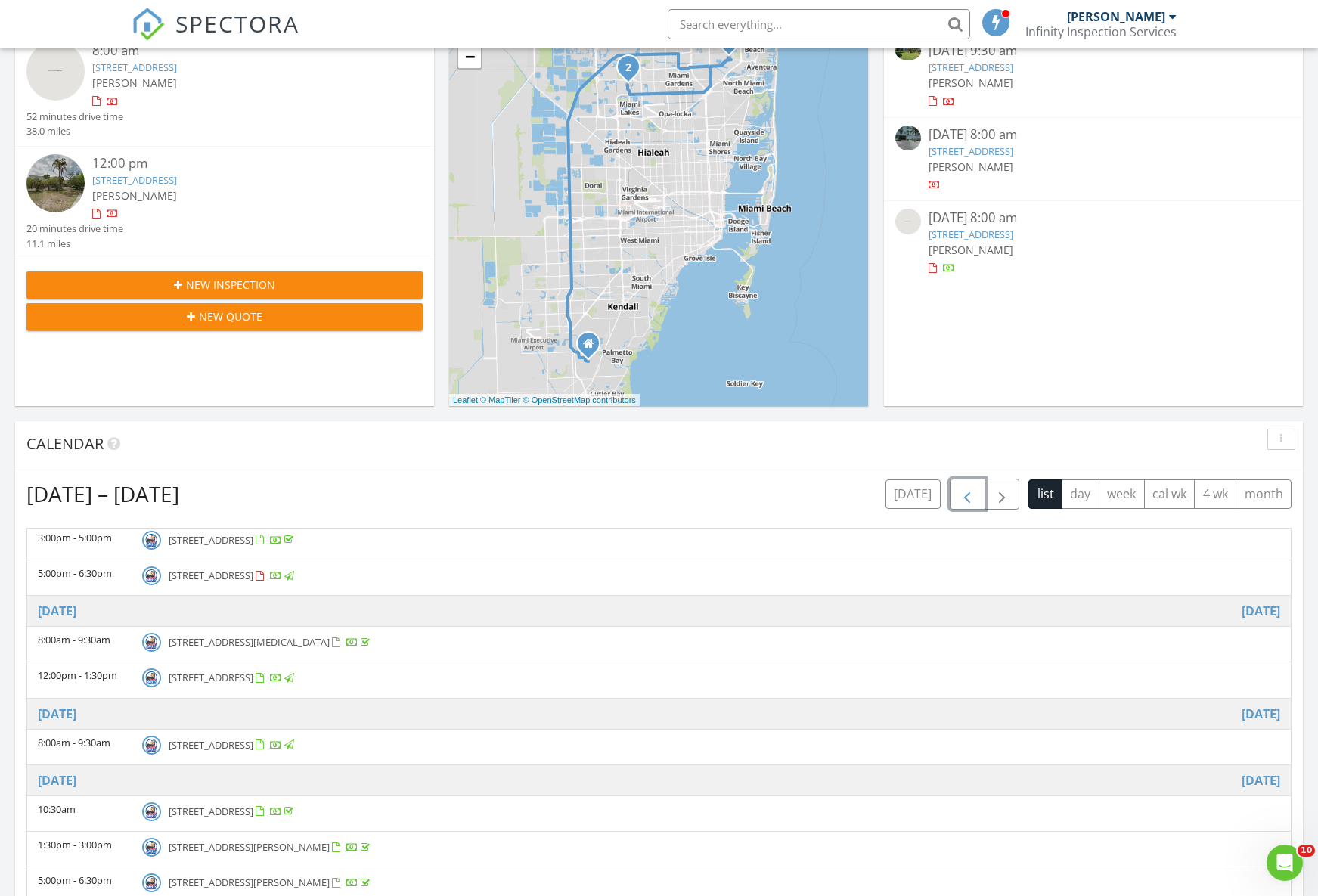
scroll to position [0, 0]
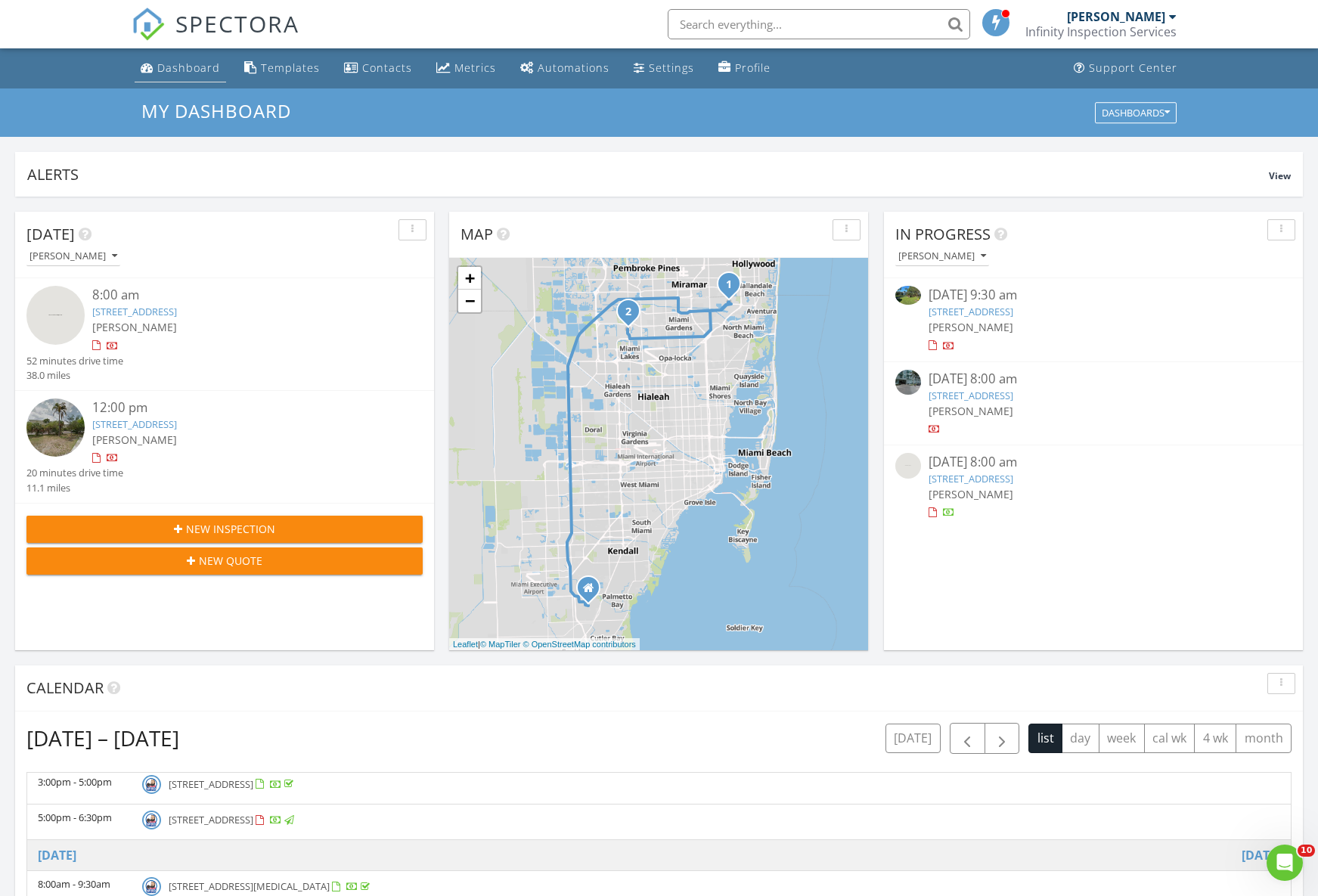
click at [193, 65] on div "Dashboard" at bounding box center [188, 67] width 62 height 14
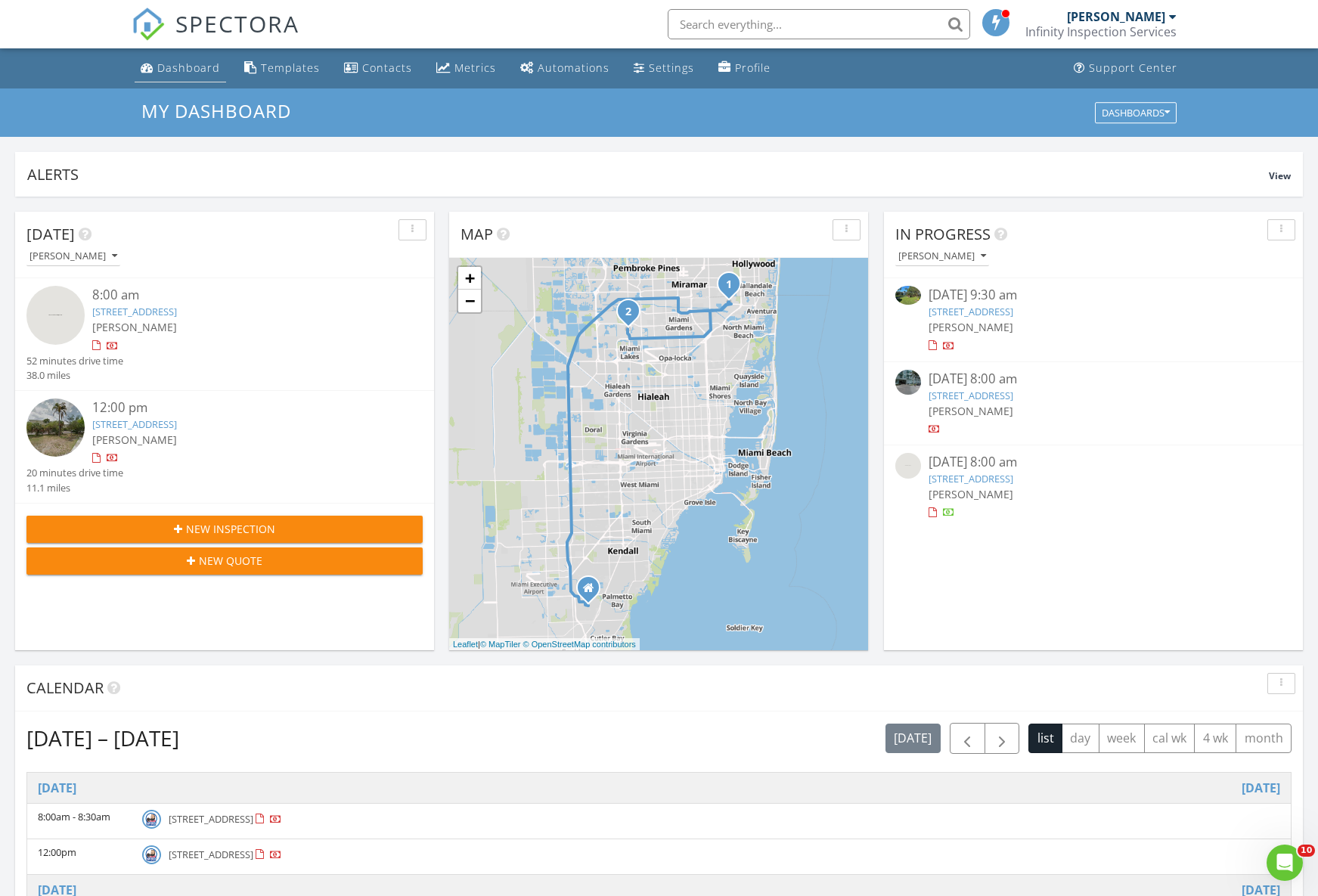
click at [190, 70] on div "Dashboard" at bounding box center [188, 67] width 62 height 14
click at [743, 24] on input "text" at bounding box center [819, 24] width 302 height 31
paste input "14611 sw 126 pl"
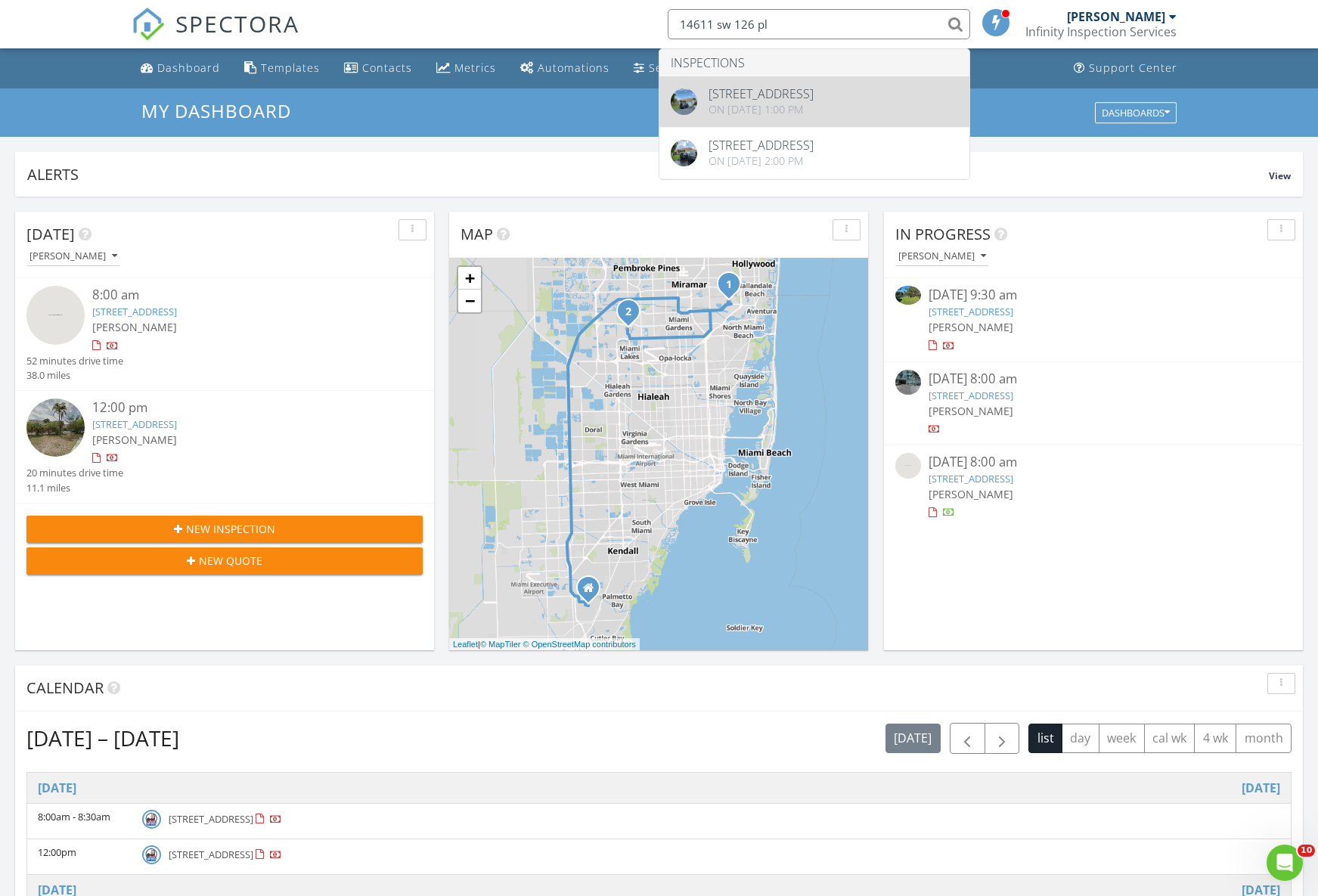
type input "14611 sw 126 pl"
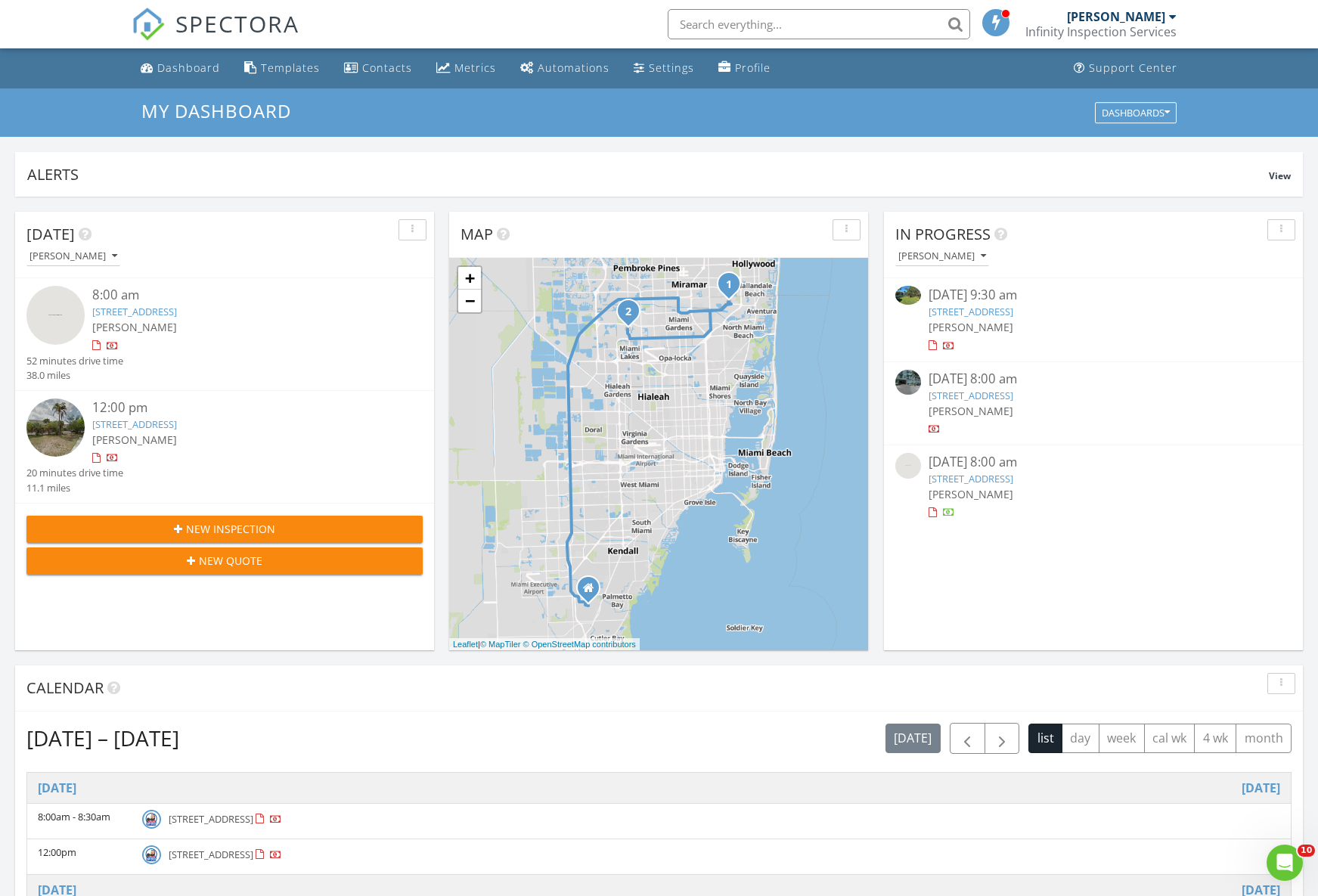
scroll to position [4, 0]
